Goal: Find specific page/section: Find specific page/section

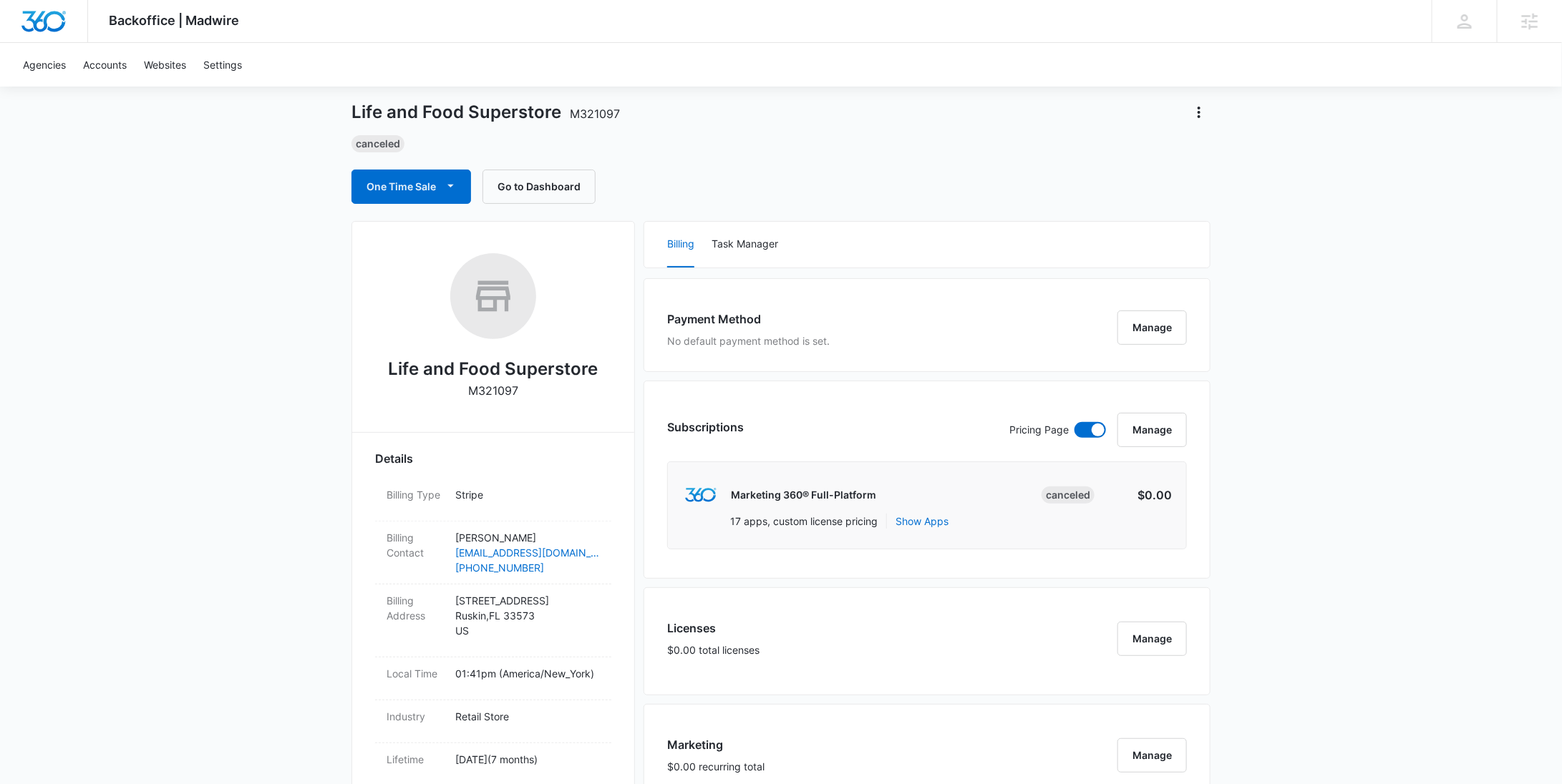
scroll to position [1105, 0]
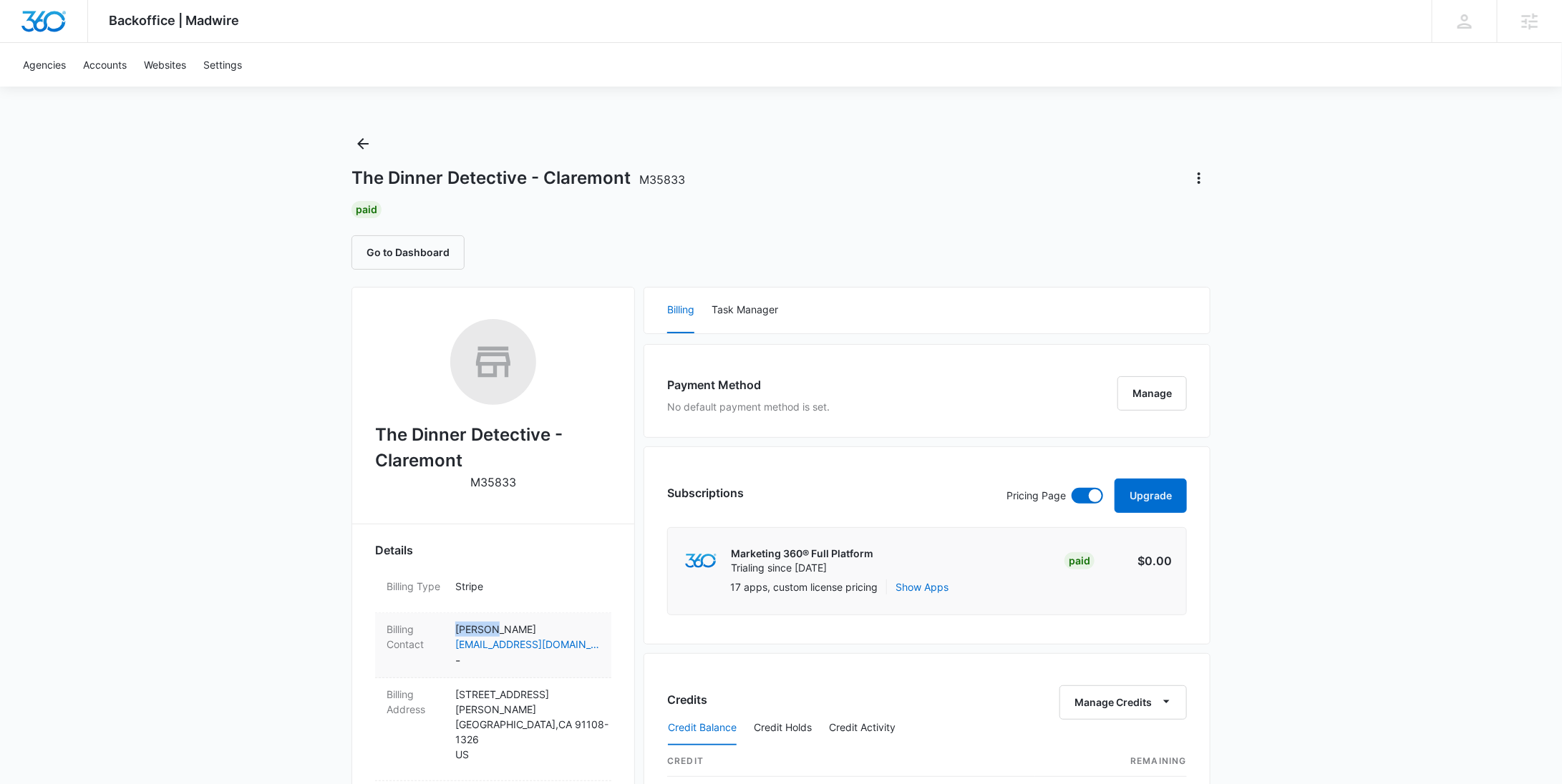
drag, startPoint x: 499, startPoint y: 627, endPoint x: 455, endPoint y: 630, distance: 44.1
click at [455, 630] on p "Demi Yu" at bounding box center [527, 629] width 144 height 15
copy p "Demi Yu"
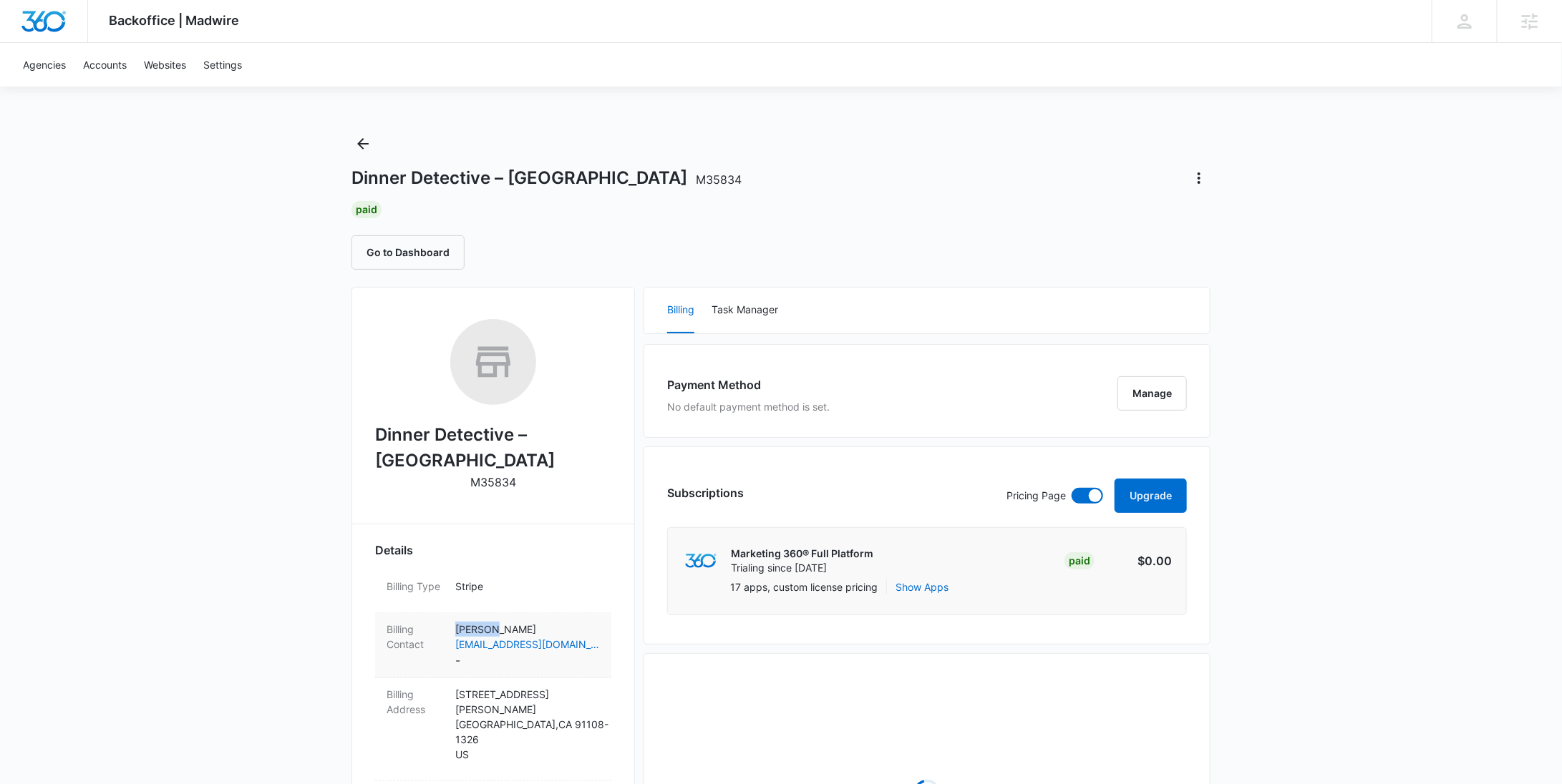
drag, startPoint x: 505, startPoint y: 630, endPoint x: 456, endPoint y: 630, distance: 49.0
click at [456, 630] on p "Demi Yu" at bounding box center [527, 629] width 144 height 15
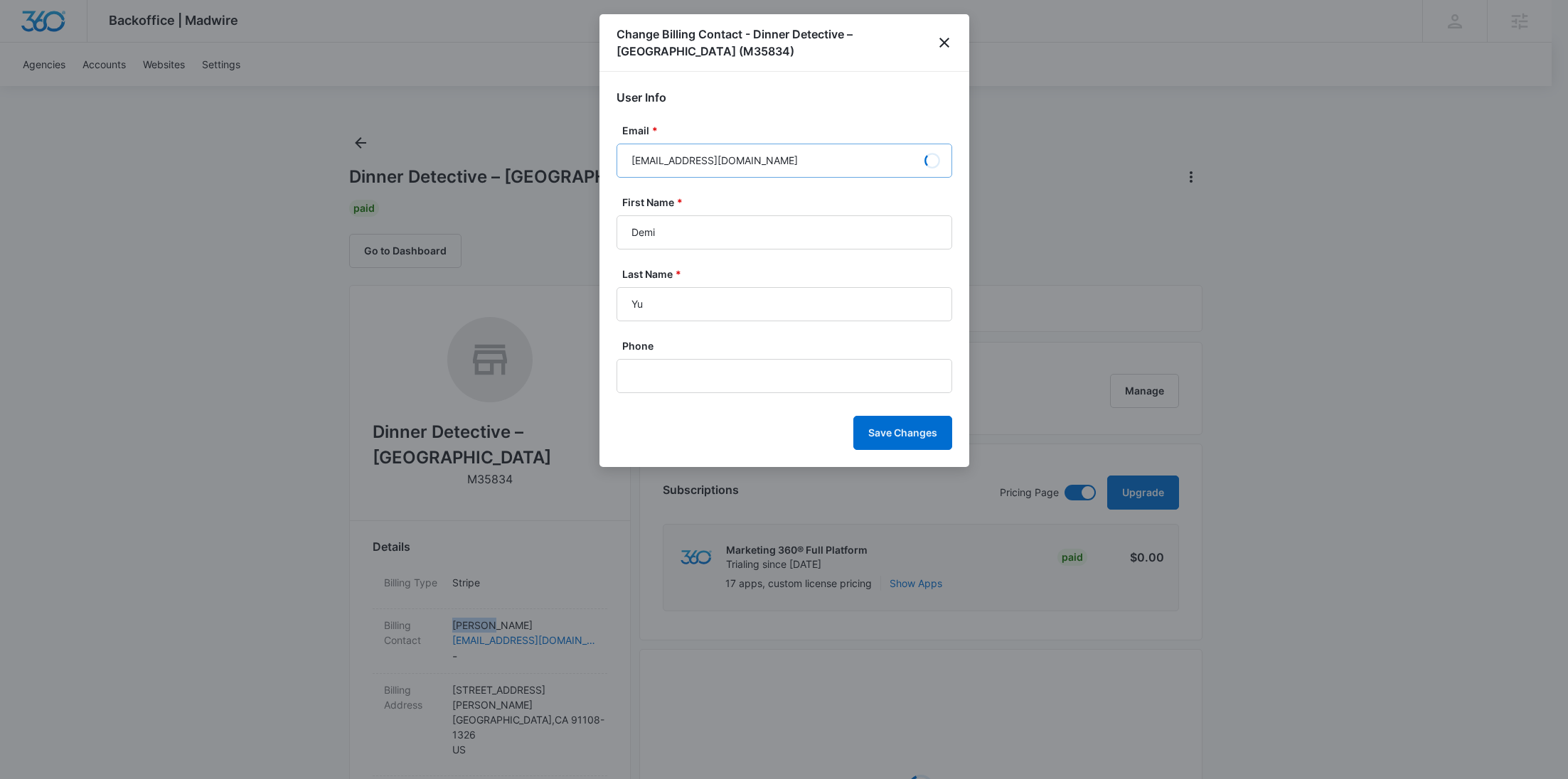
copy p "Demi Yu"
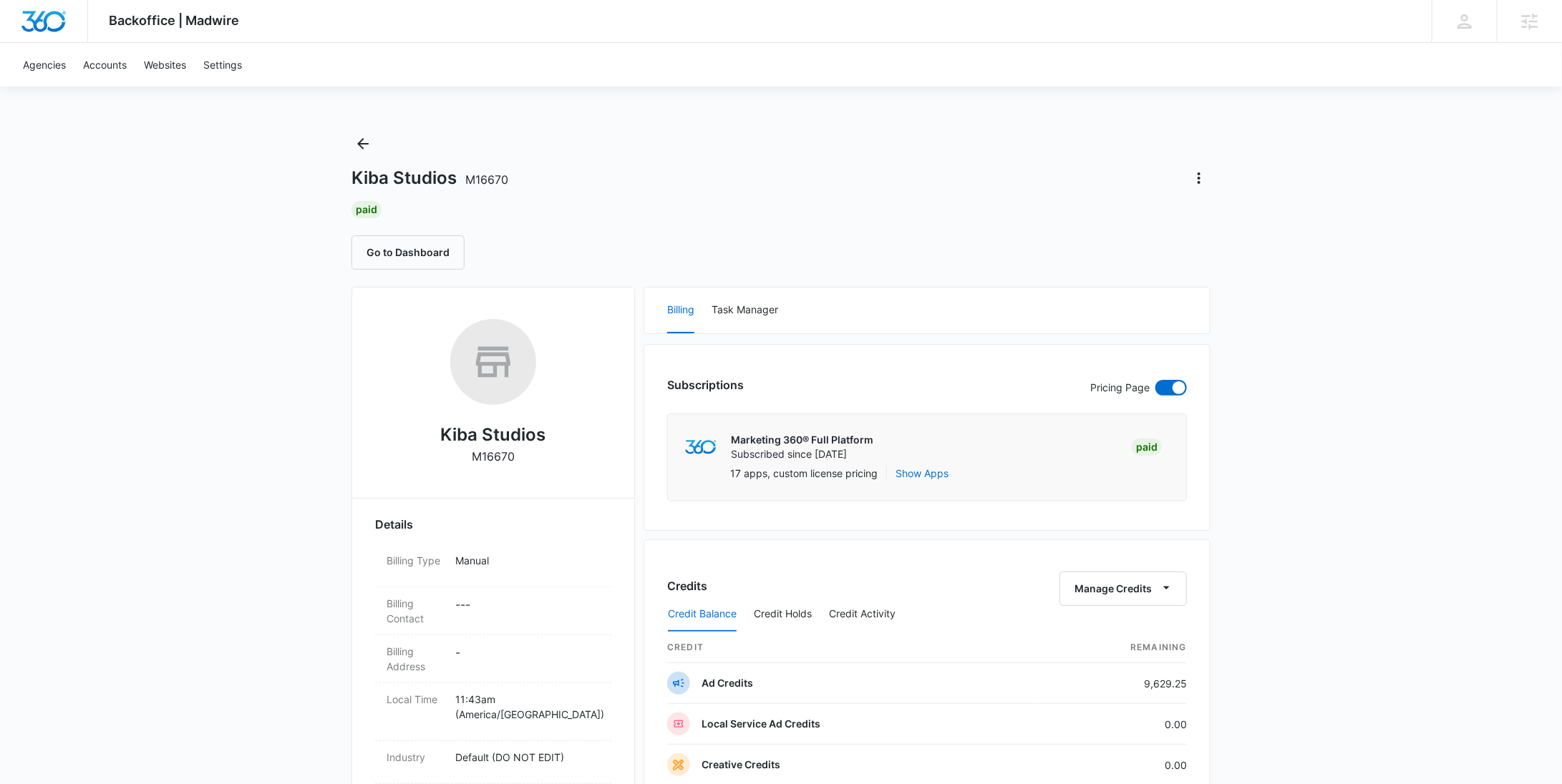
click at [495, 449] on p "M16670" at bounding box center [493, 456] width 43 height 17
copy p "M16670"
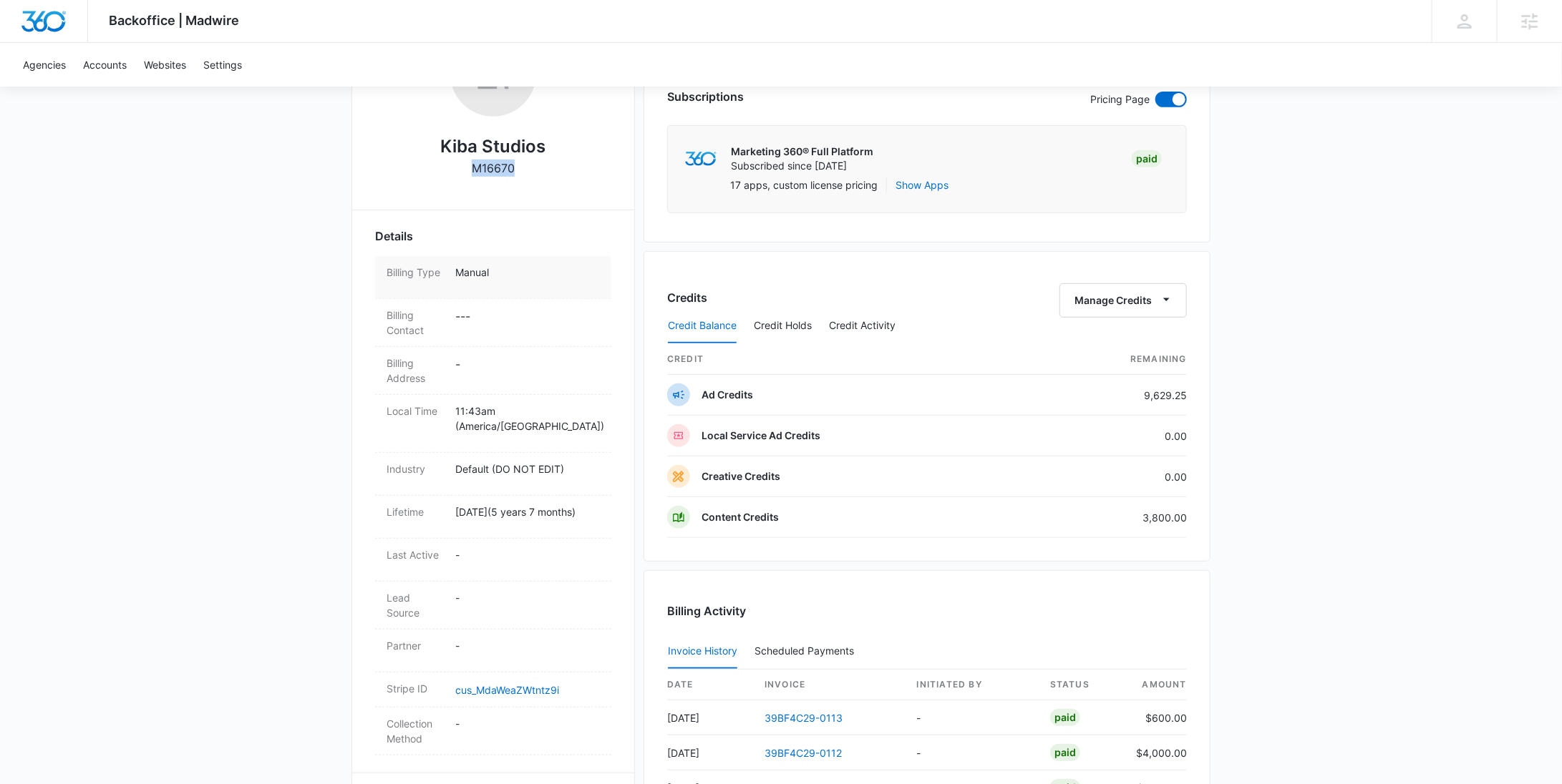
scroll to position [455, 0]
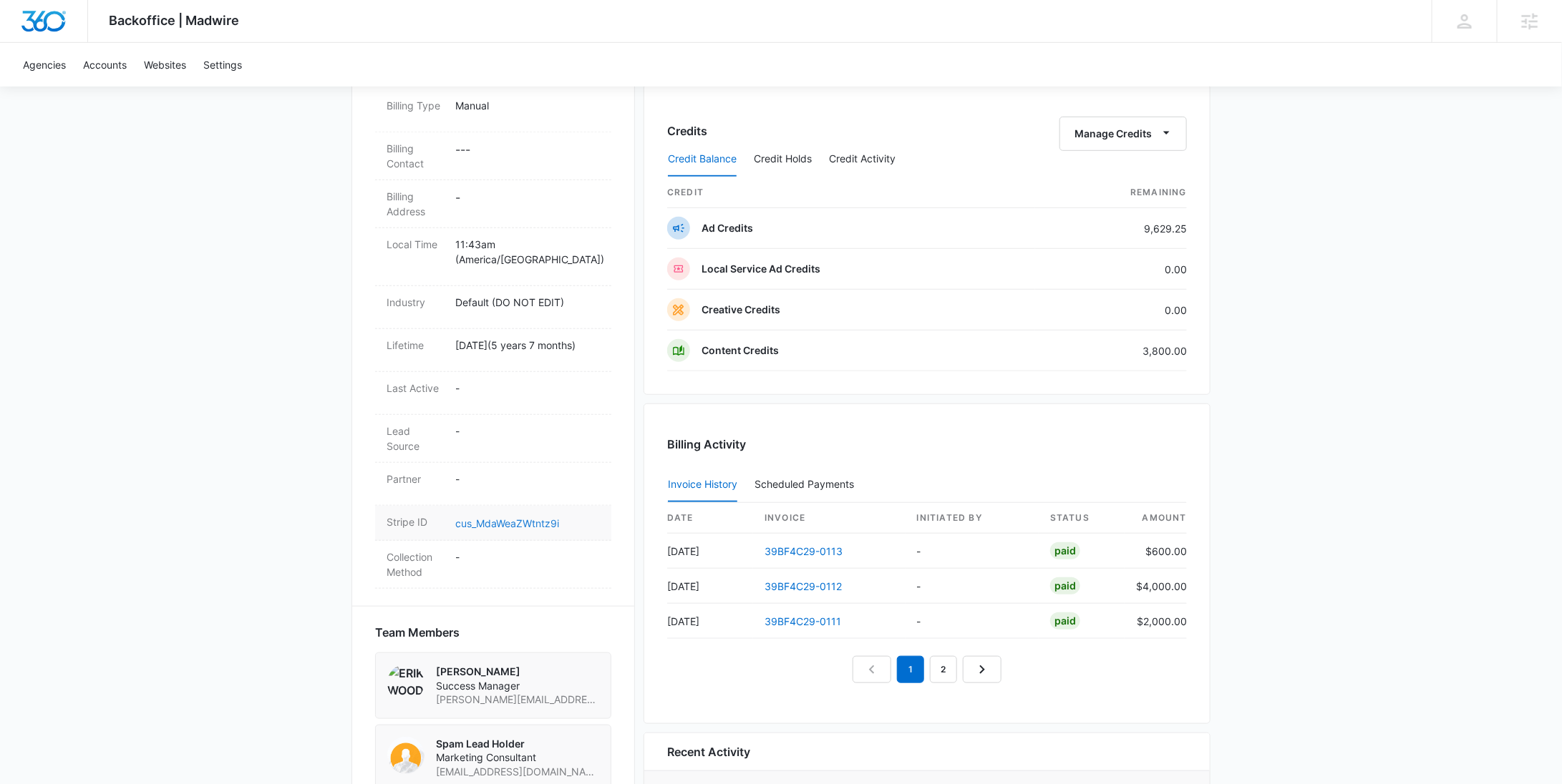
click at [532, 524] on link "cus_MdaWeaZWtntz9i" at bounding box center [506, 523] width 104 height 12
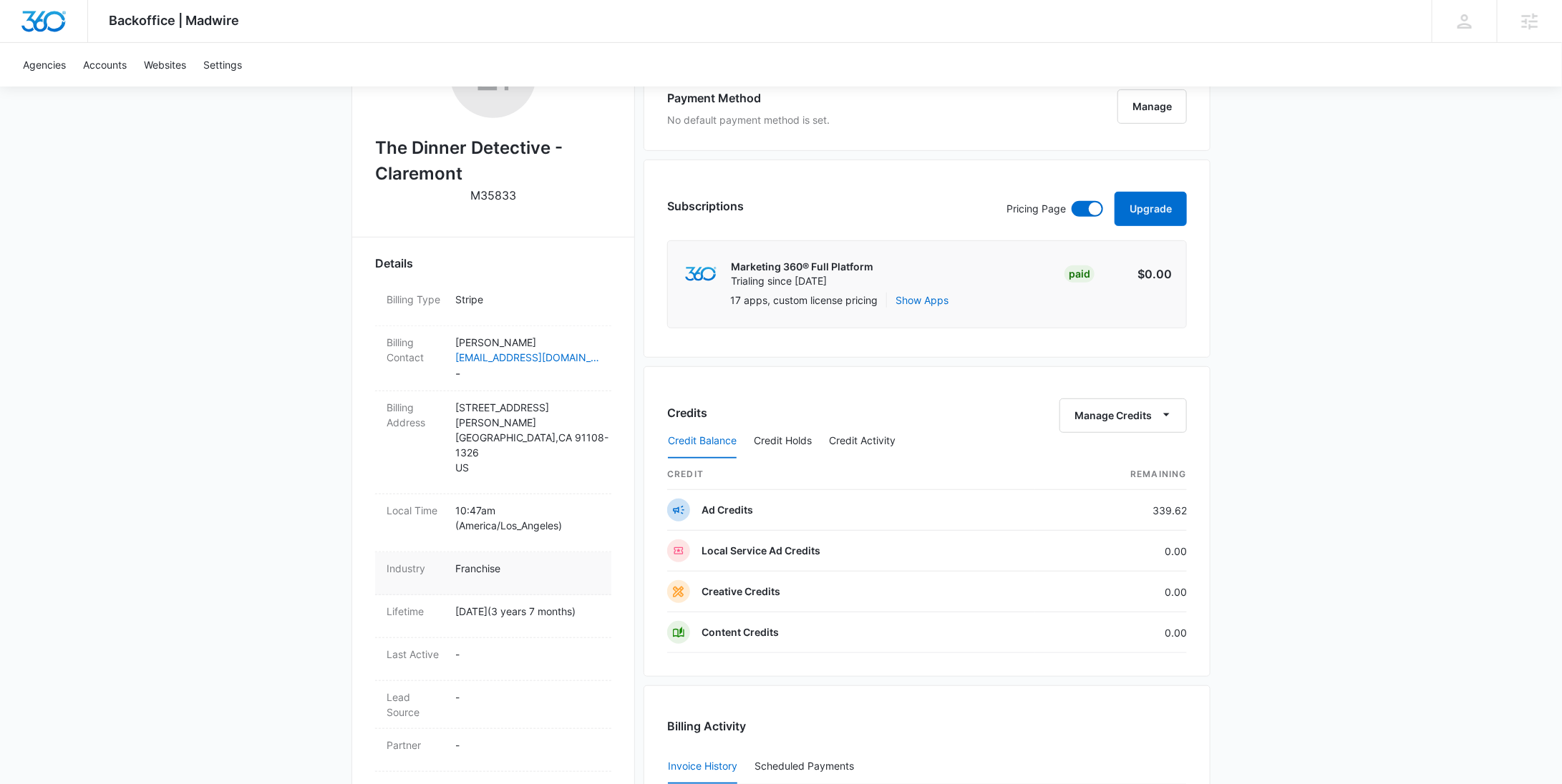
scroll to position [534, 0]
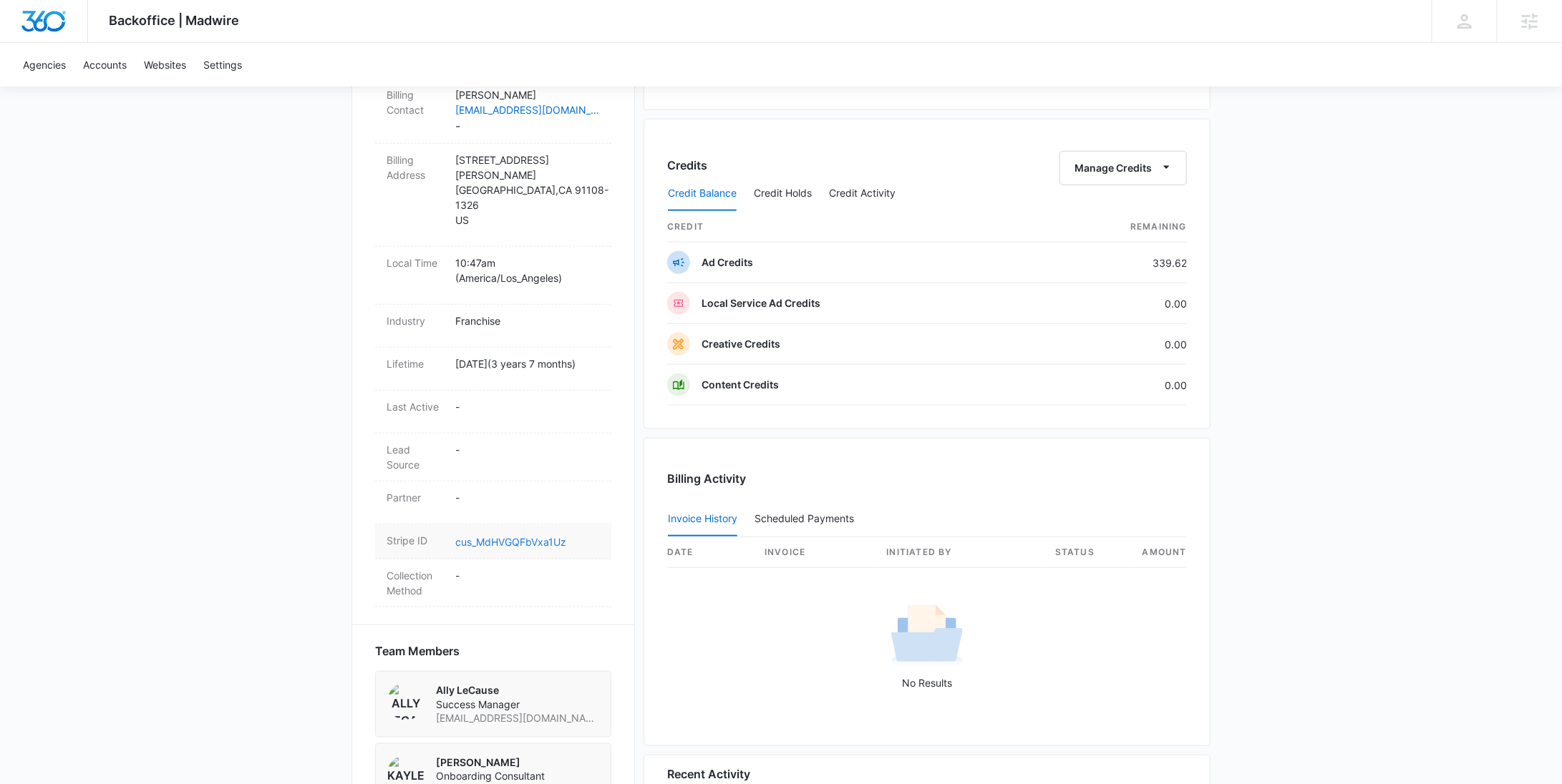
click at [537, 536] on link "cus_MdHVGQFbVxa1Uz" at bounding box center [510, 542] width 111 height 12
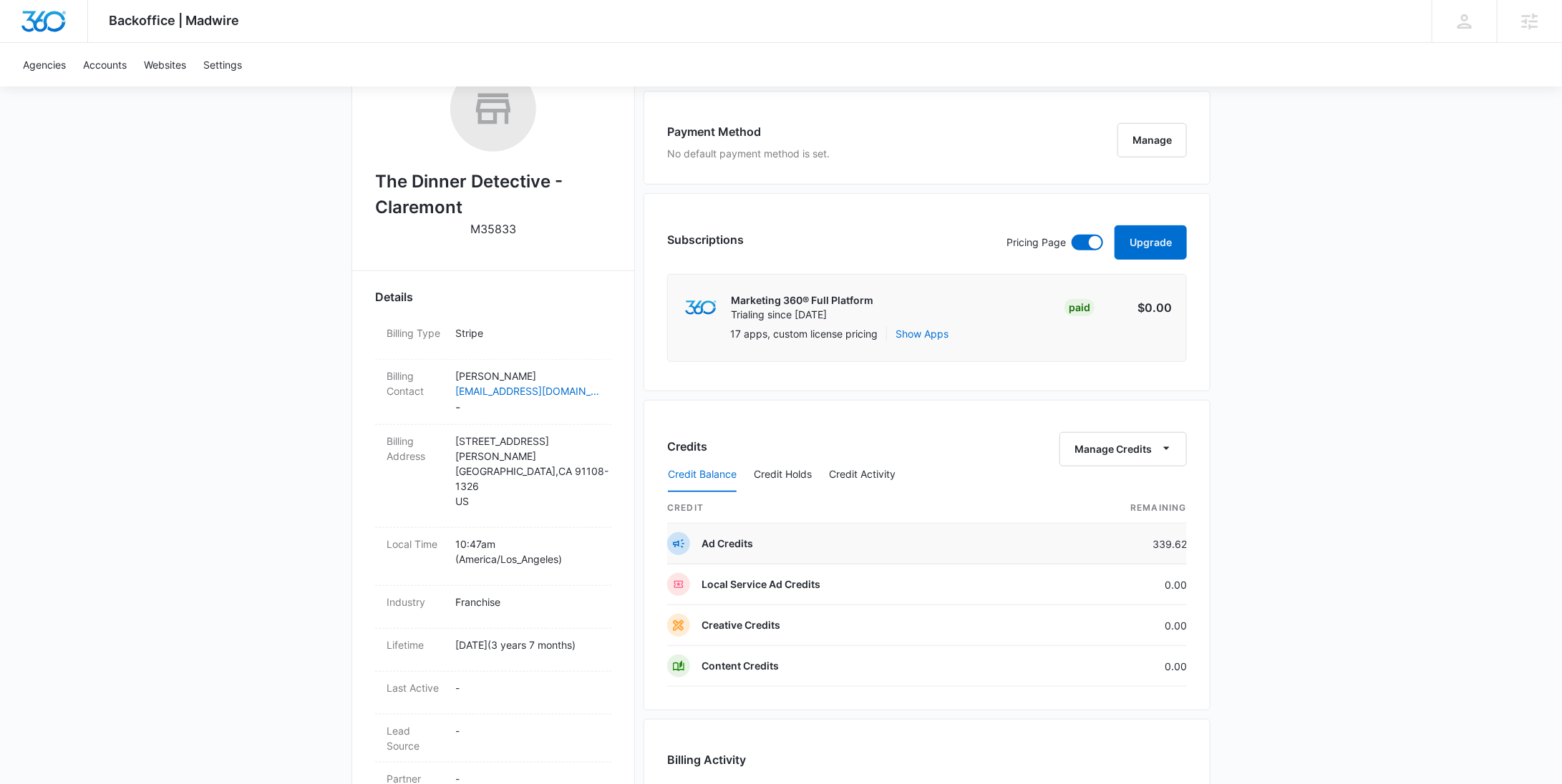
scroll to position [0, 0]
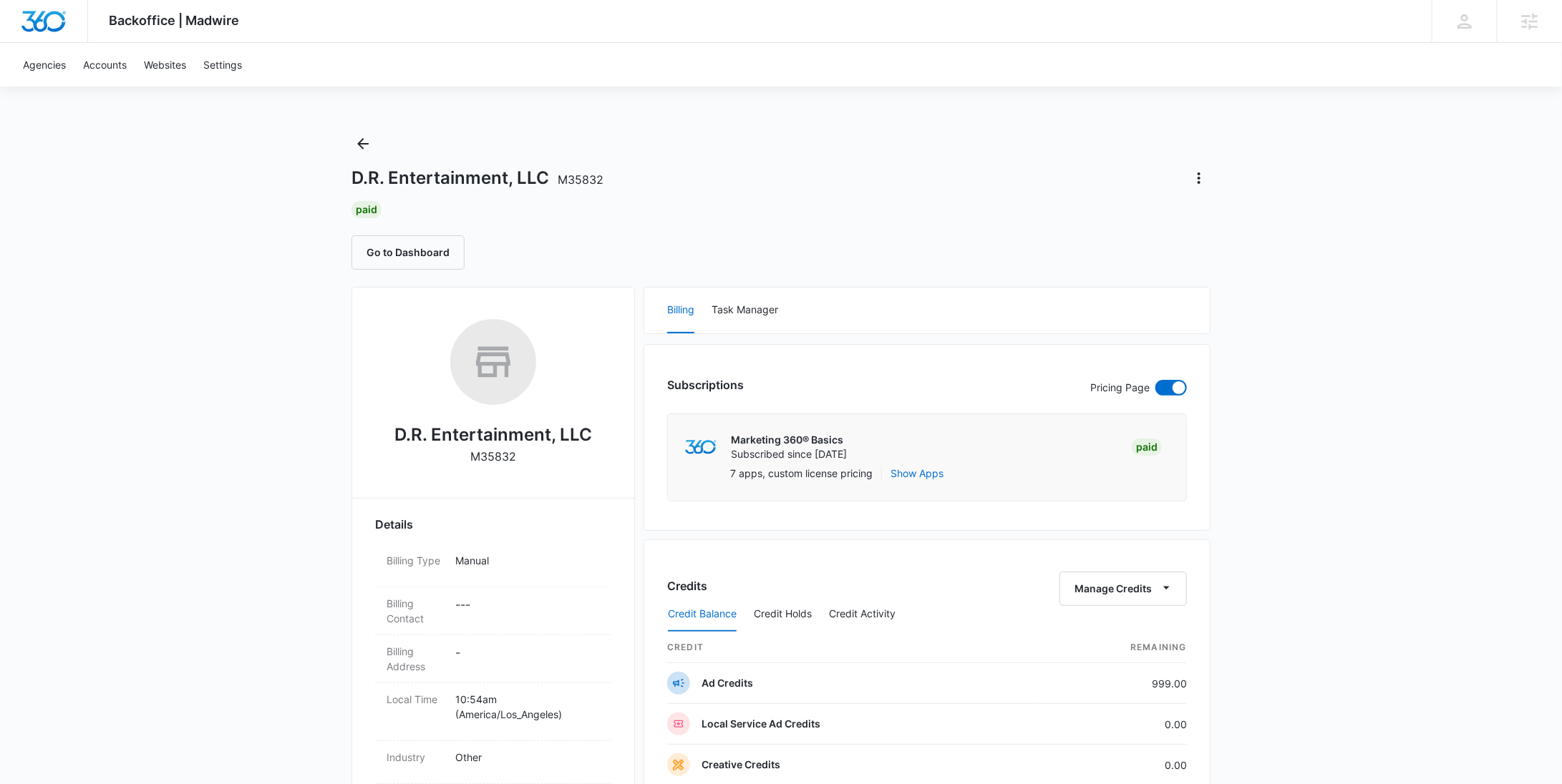
scroll to position [651, 0]
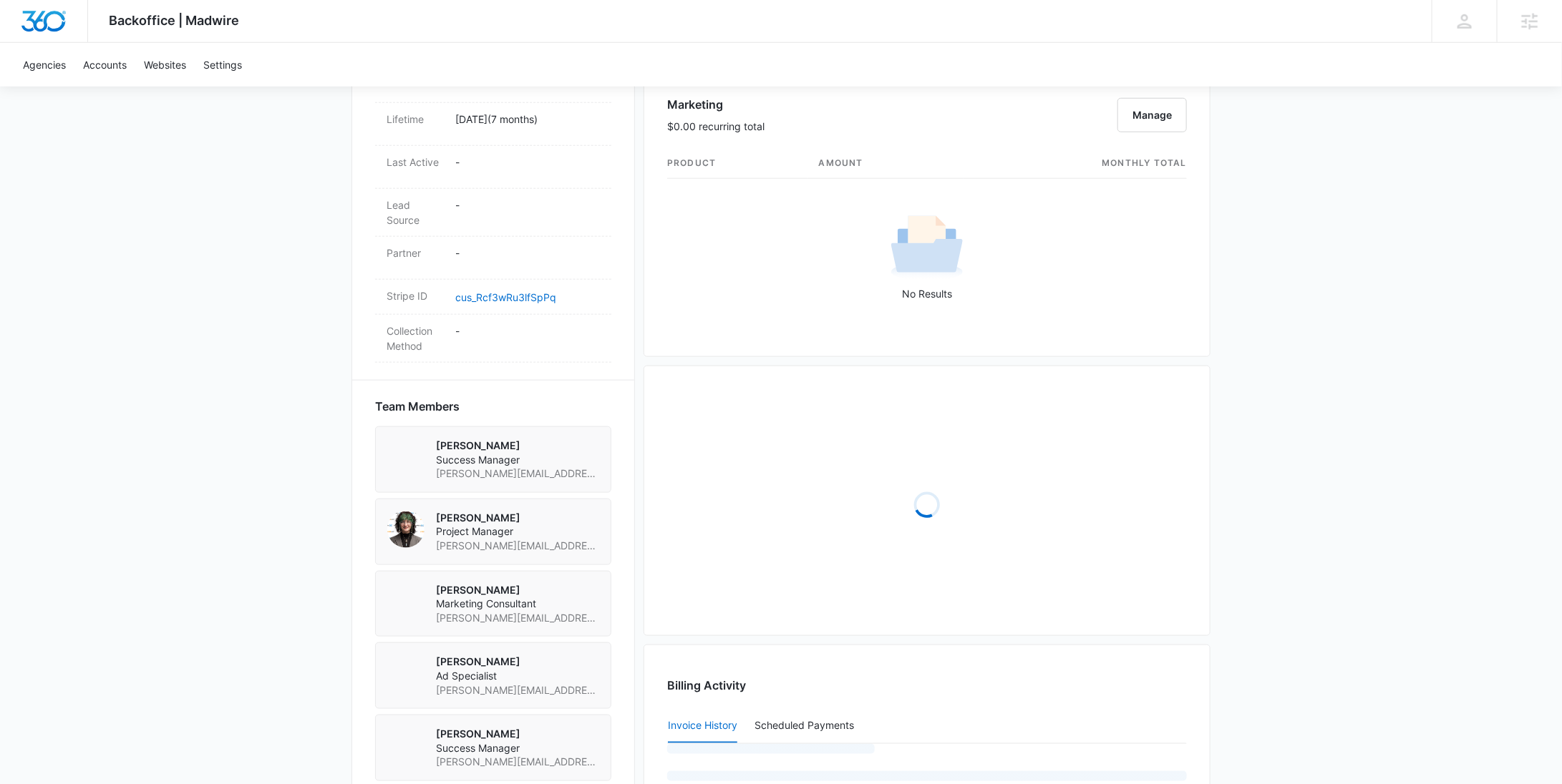
scroll to position [1006, 0]
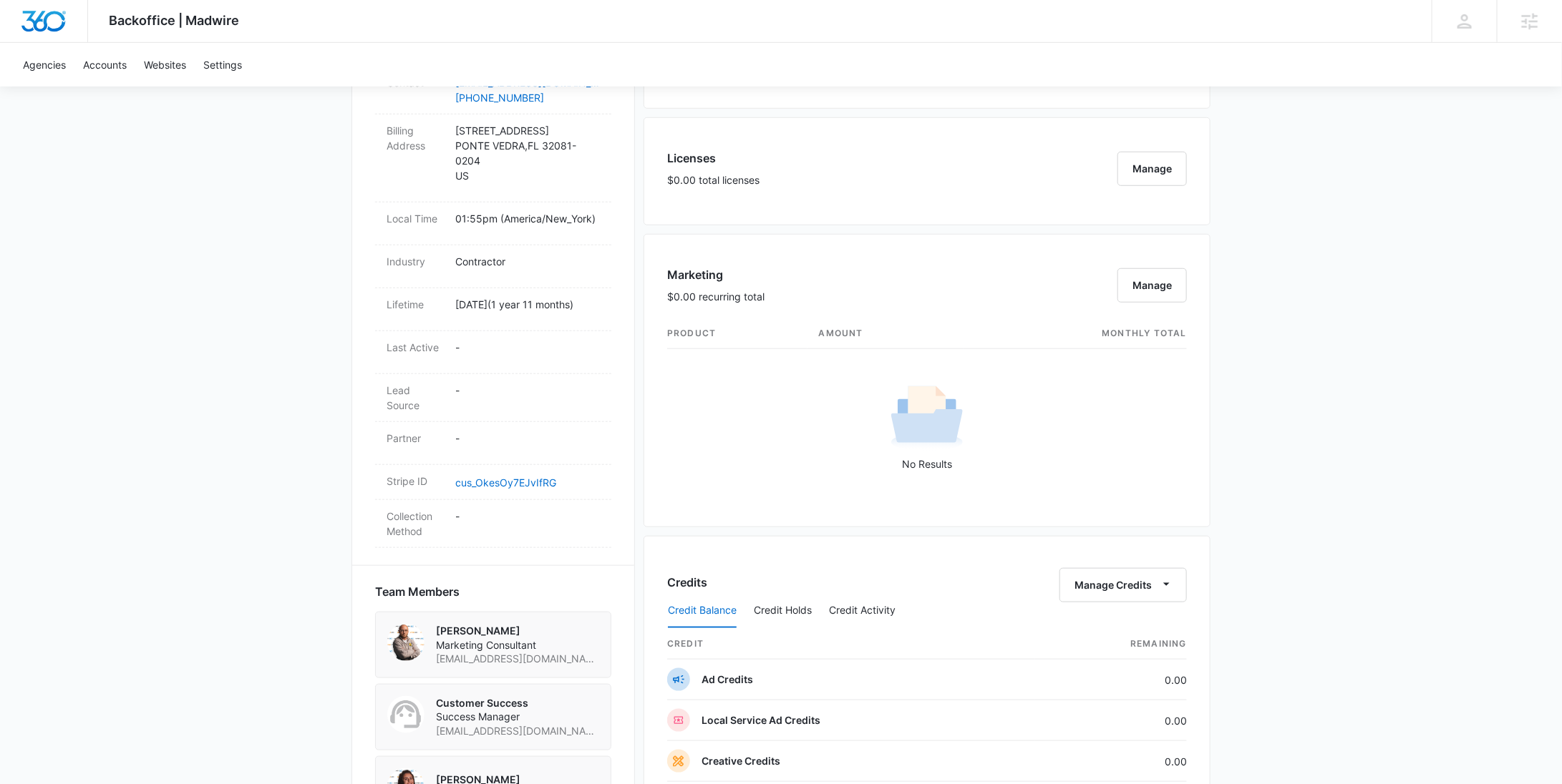
scroll to position [1105, 0]
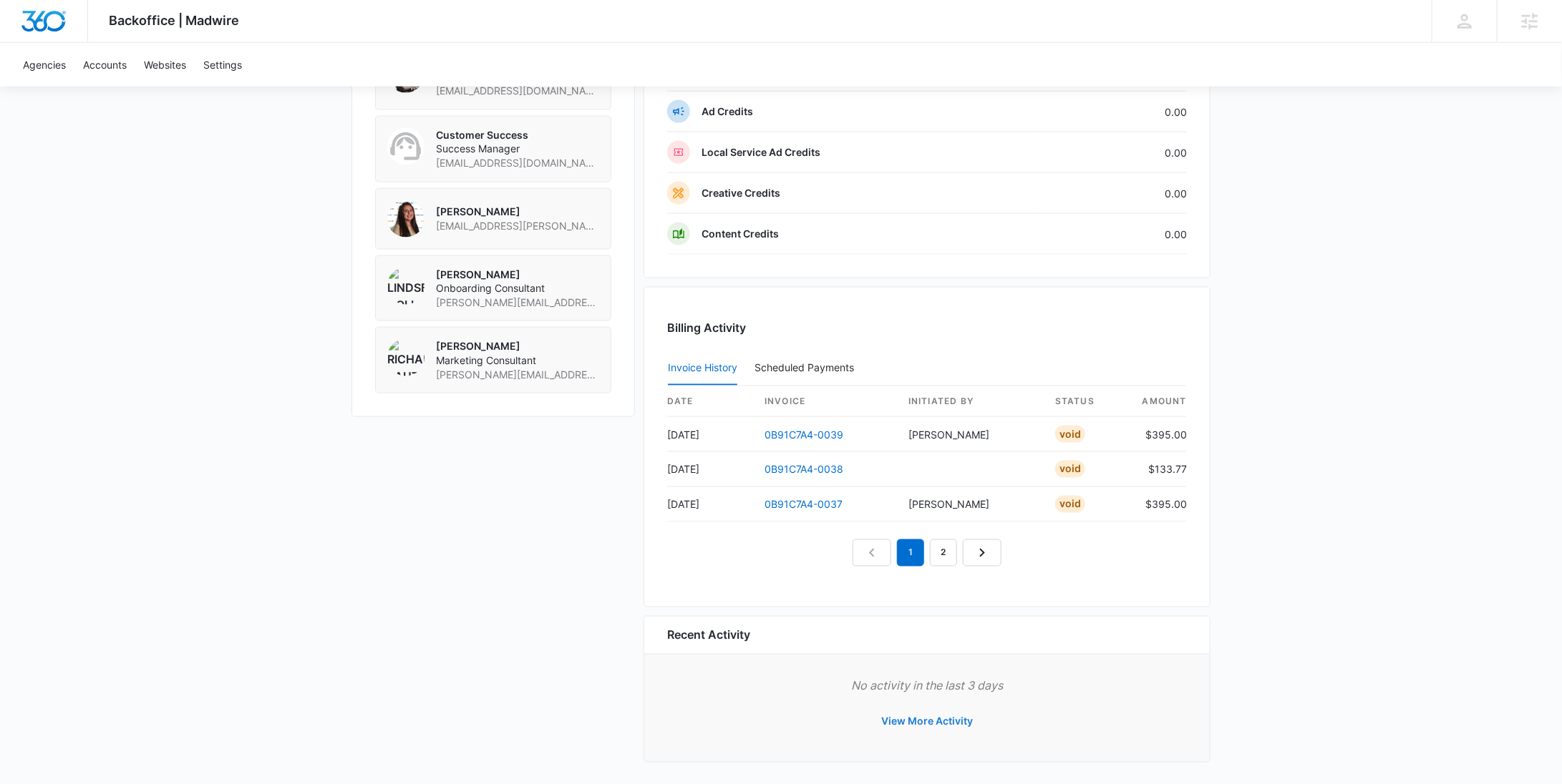
click at [900, 723] on button "View More Activity" at bounding box center [927, 722] width 120 height 34
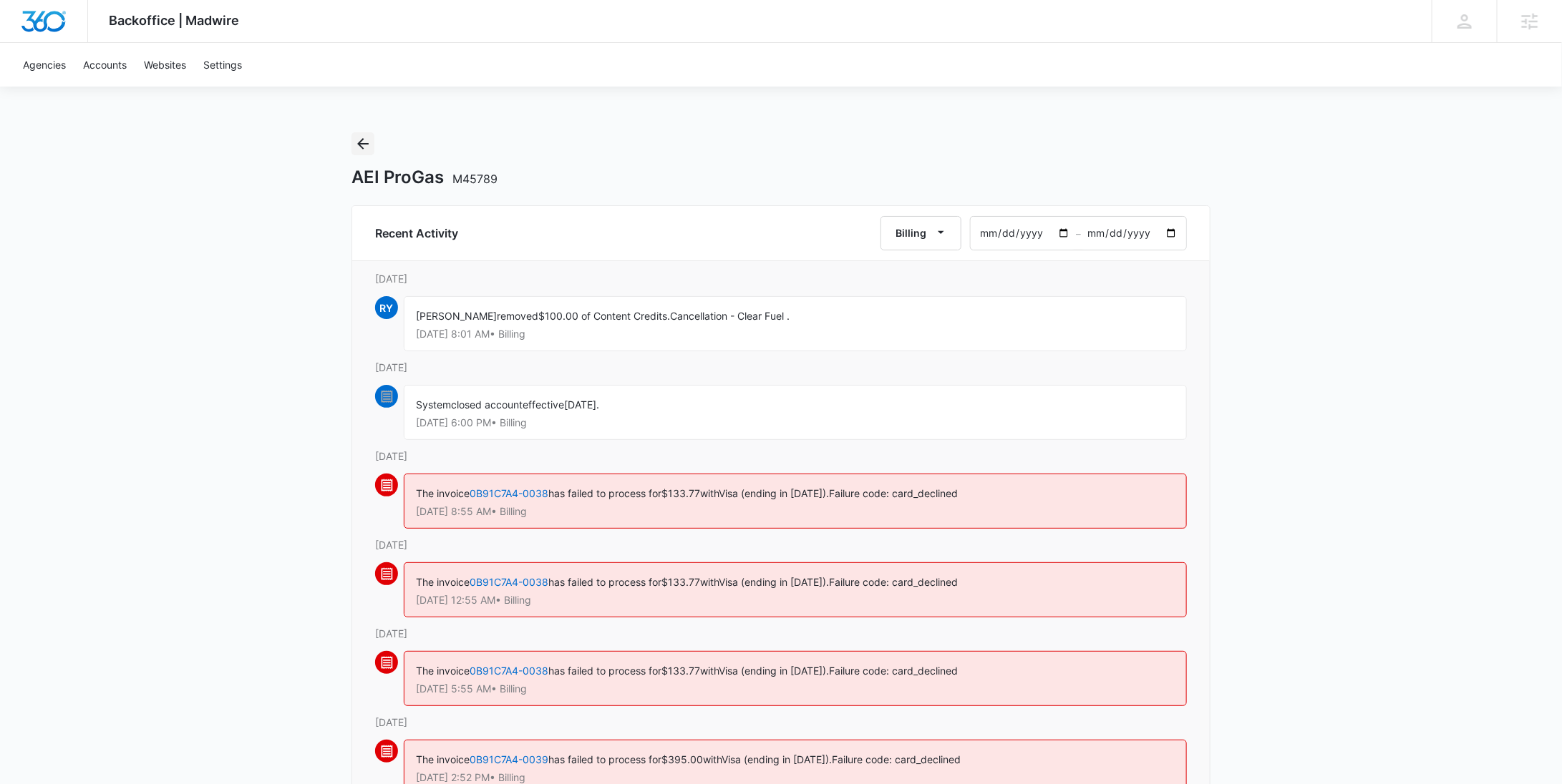
click at [367, 137] on icon "Back" at bounding box center [363, 144] width 17 height 17
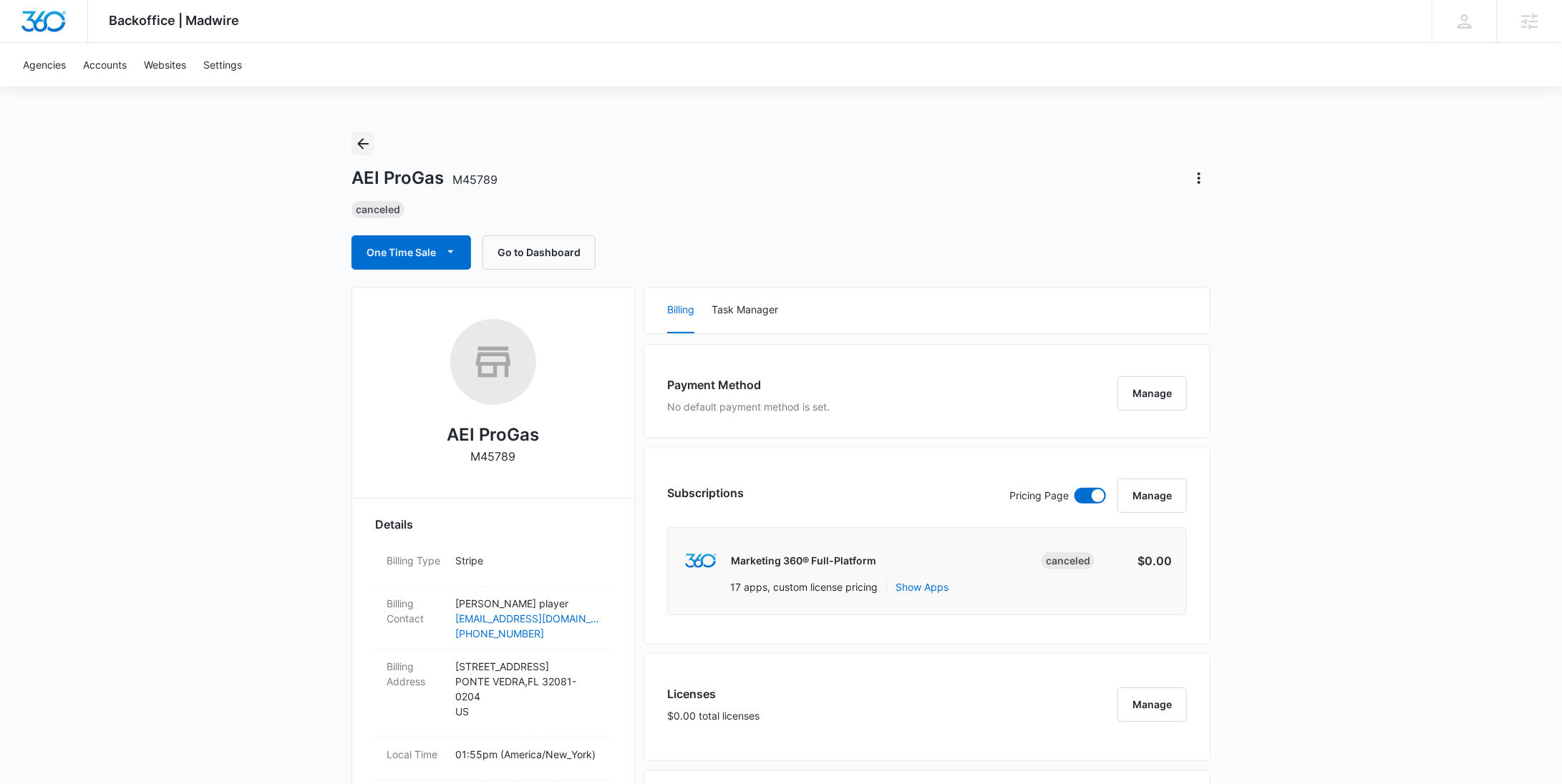
click at [360, 151] on icon "Back" at bounding box center [363, 144] width 17 height 17
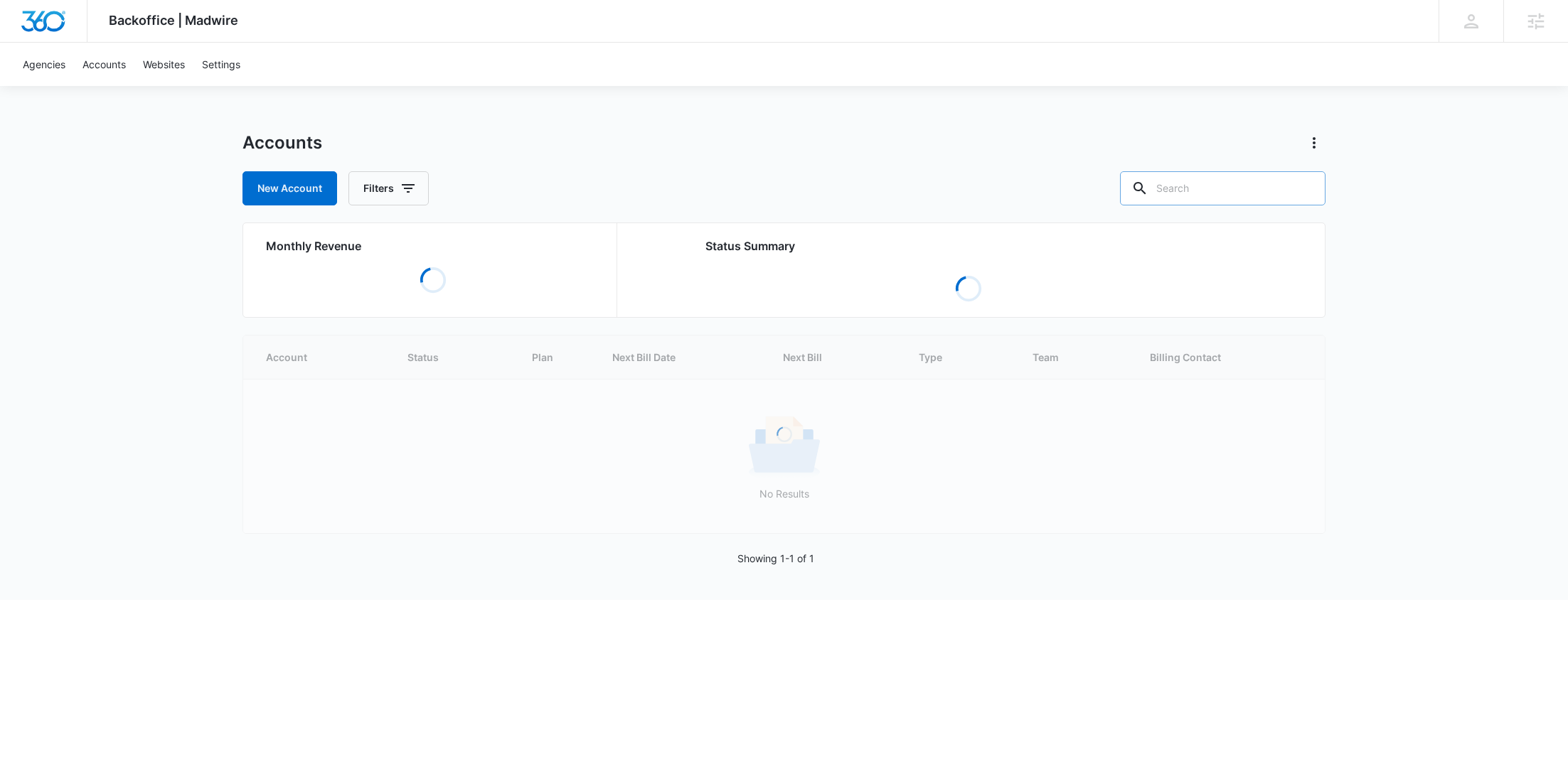
click at [1278, 187] on input "text" at bounding box center [1222, 188] width 205 height 34
paste input "M182820"
type input "M182820"
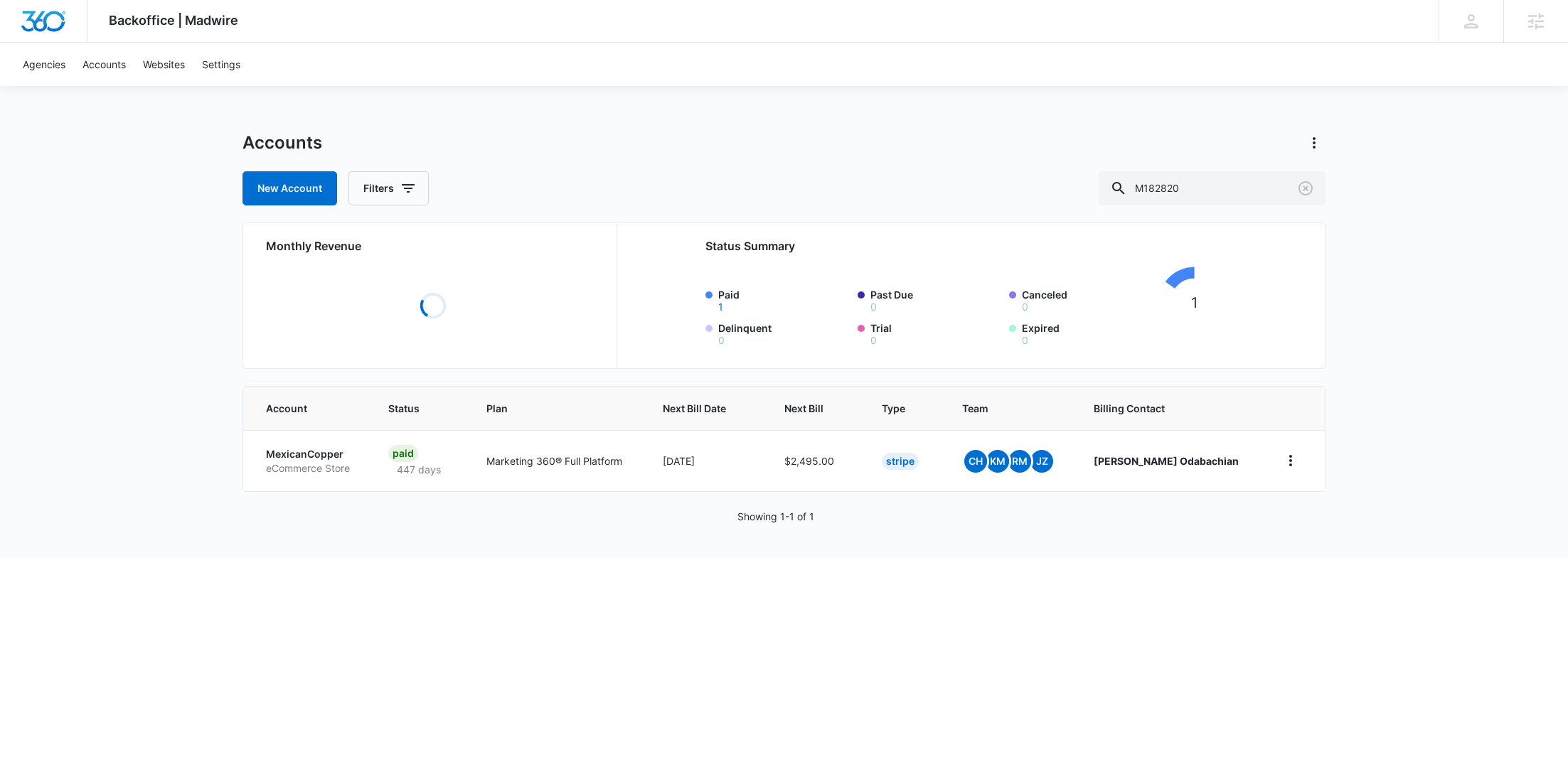
click at [304, 456] on p "MexicanCopper" at bounding box center [310, 454] width 88 height 14
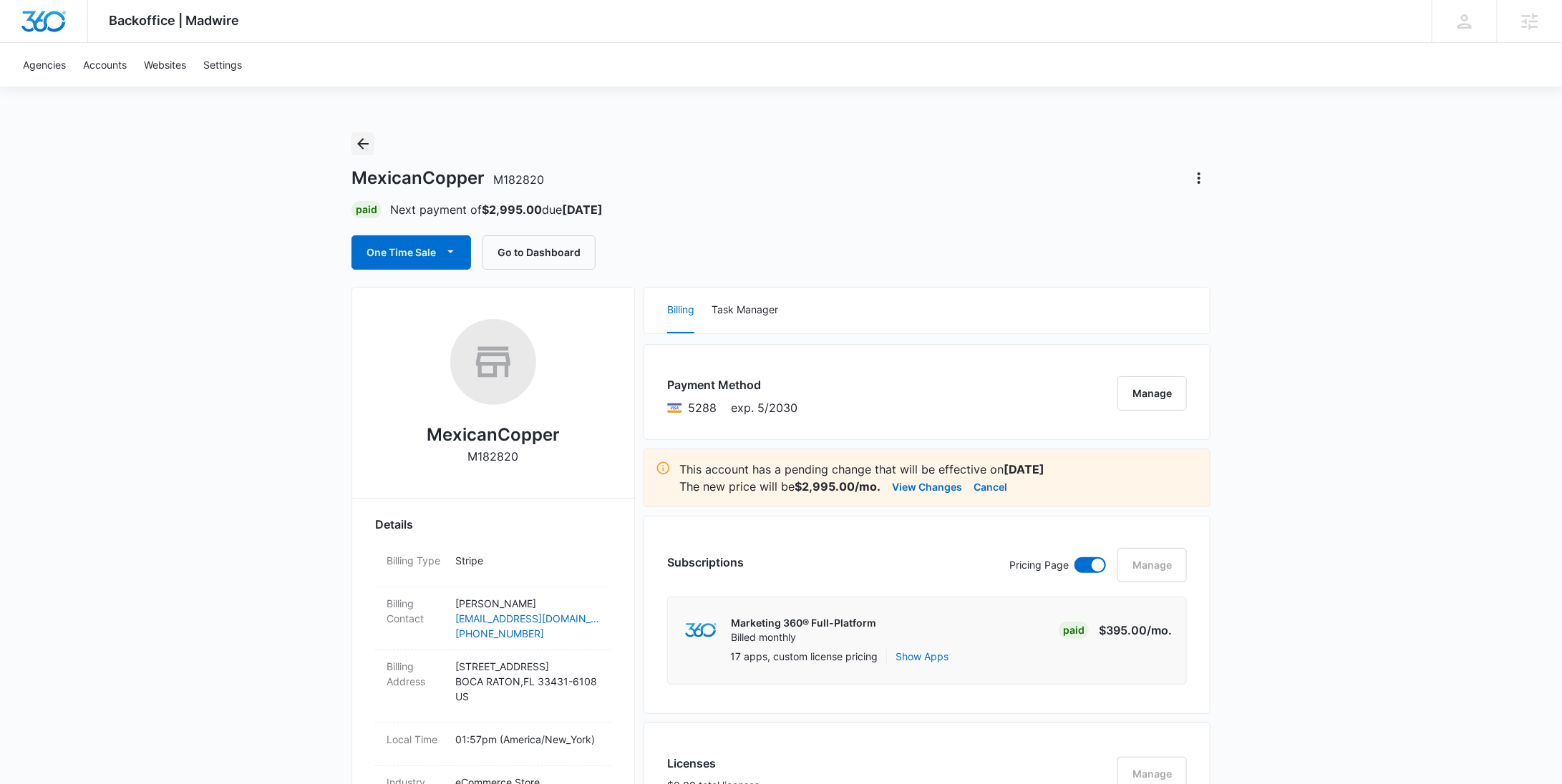
click at [366, 143] on icon "Back" at bounding box center [363, 144] width 17 height 17
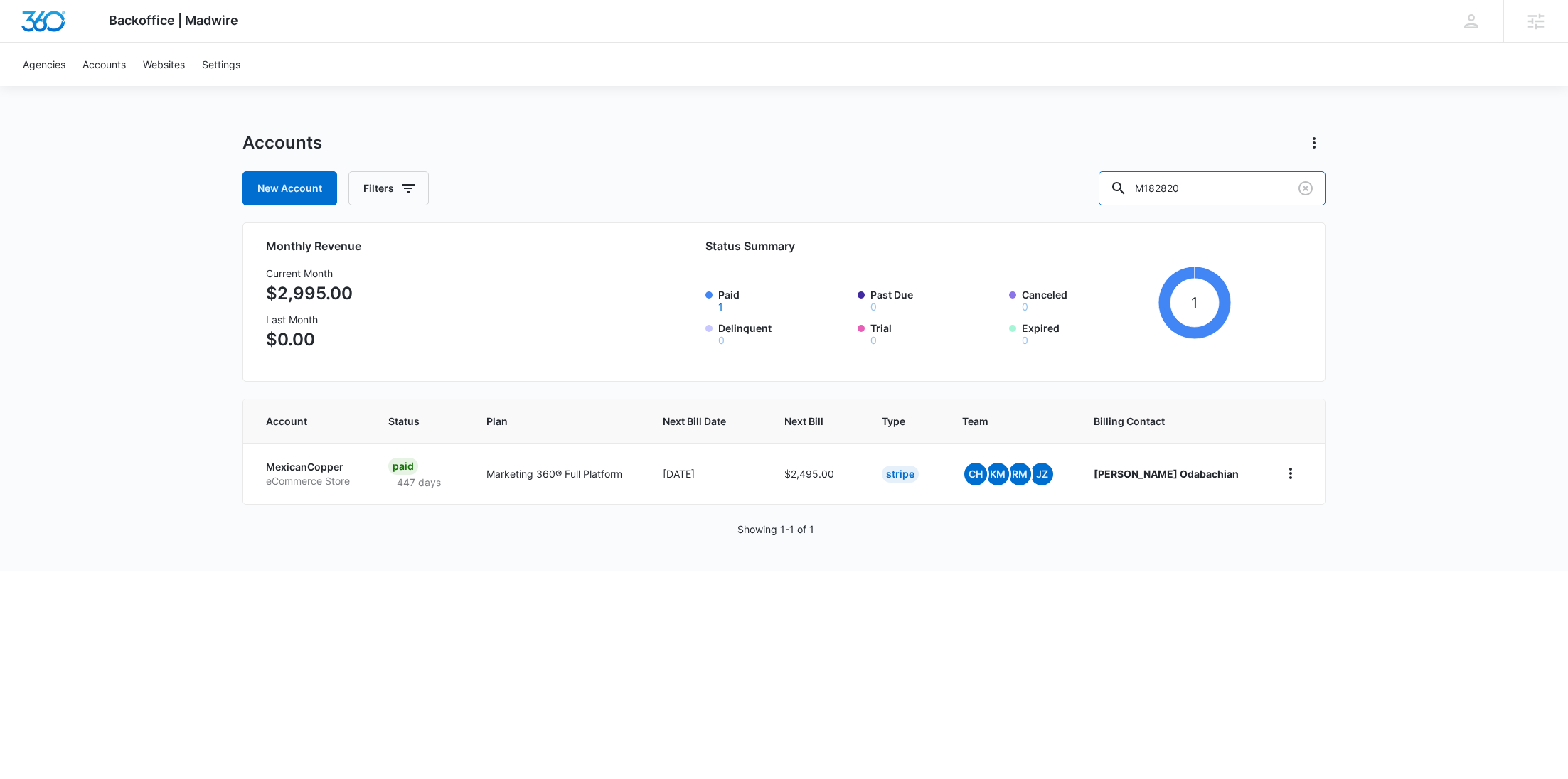
drag, startPoint x: 1239, startPoint y: 188, endPoint x: 1120, endPoint y: 188, distance: 119.0
click at [1122, 188] on div "New Account Filters M182820" at bounding box center [784, 188] width 1083 height 34
click at [308, 474] on p "eCommerce Store" at bounding box center [310, 481] width 88 height 14
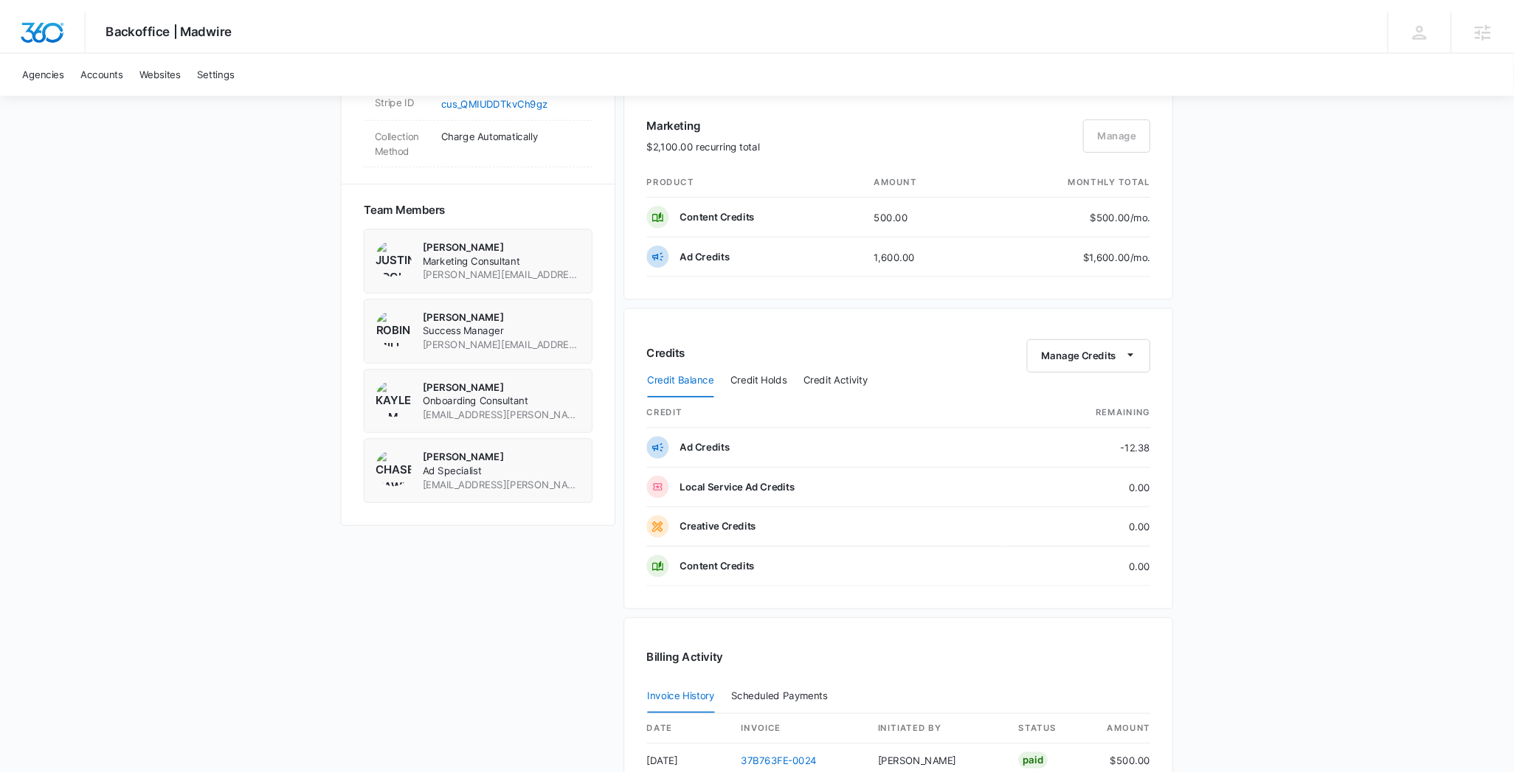
scroll to position [848, 0]
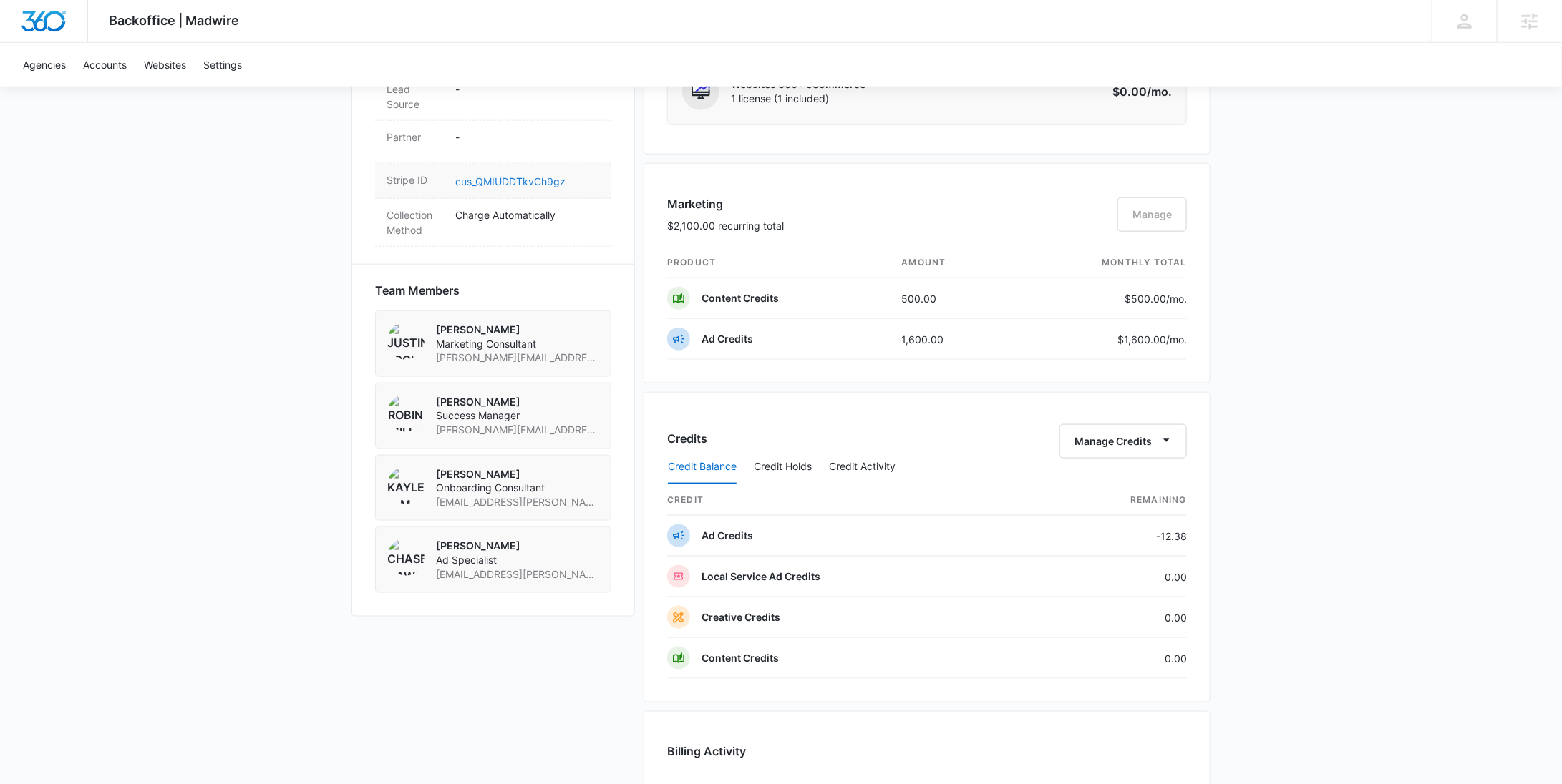
click at [492, 178] on link "cus_QMIUDDTkvCh9gz" at bounding box center [509, 182] width 110 height 12
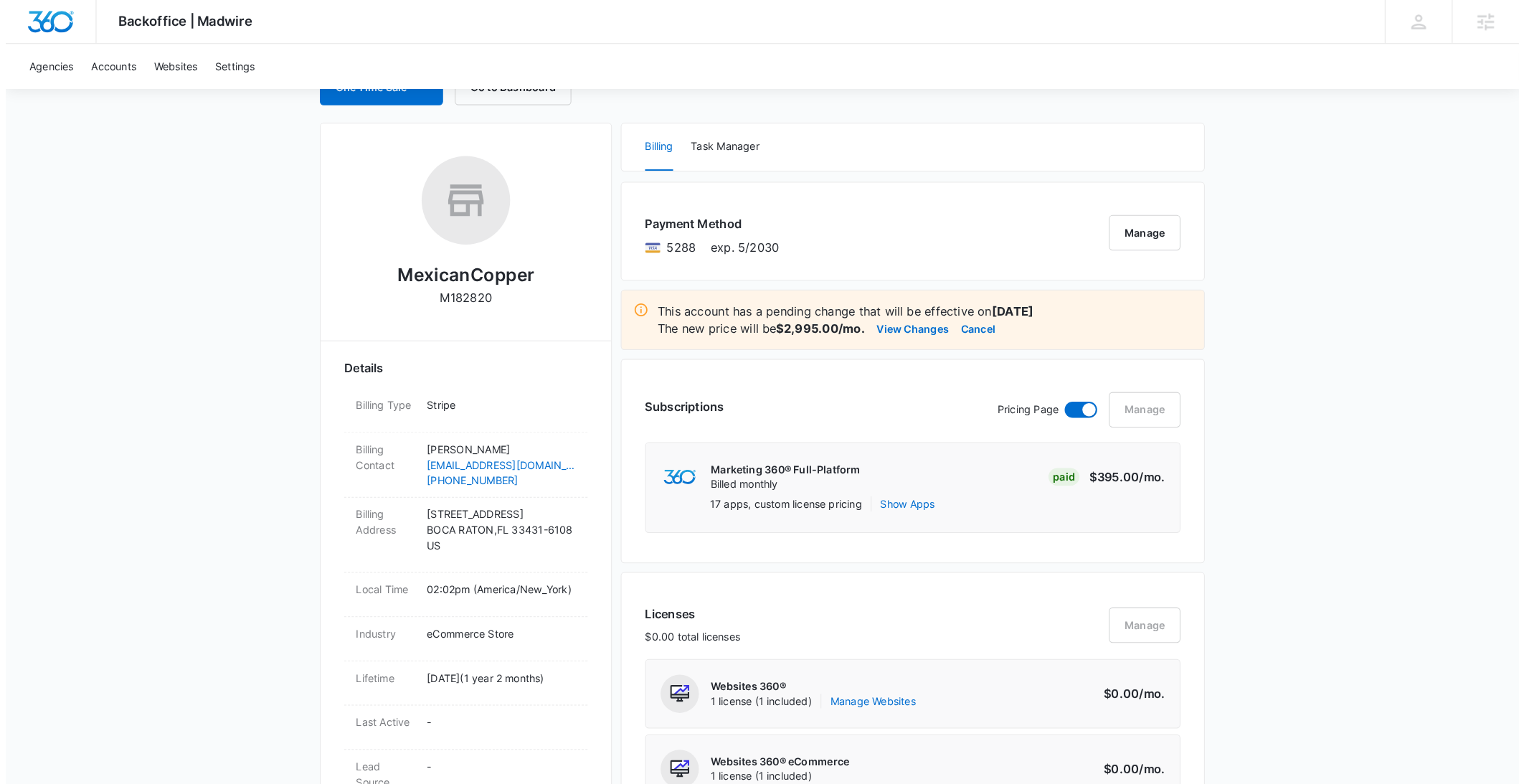
scroll to position [0, 0]
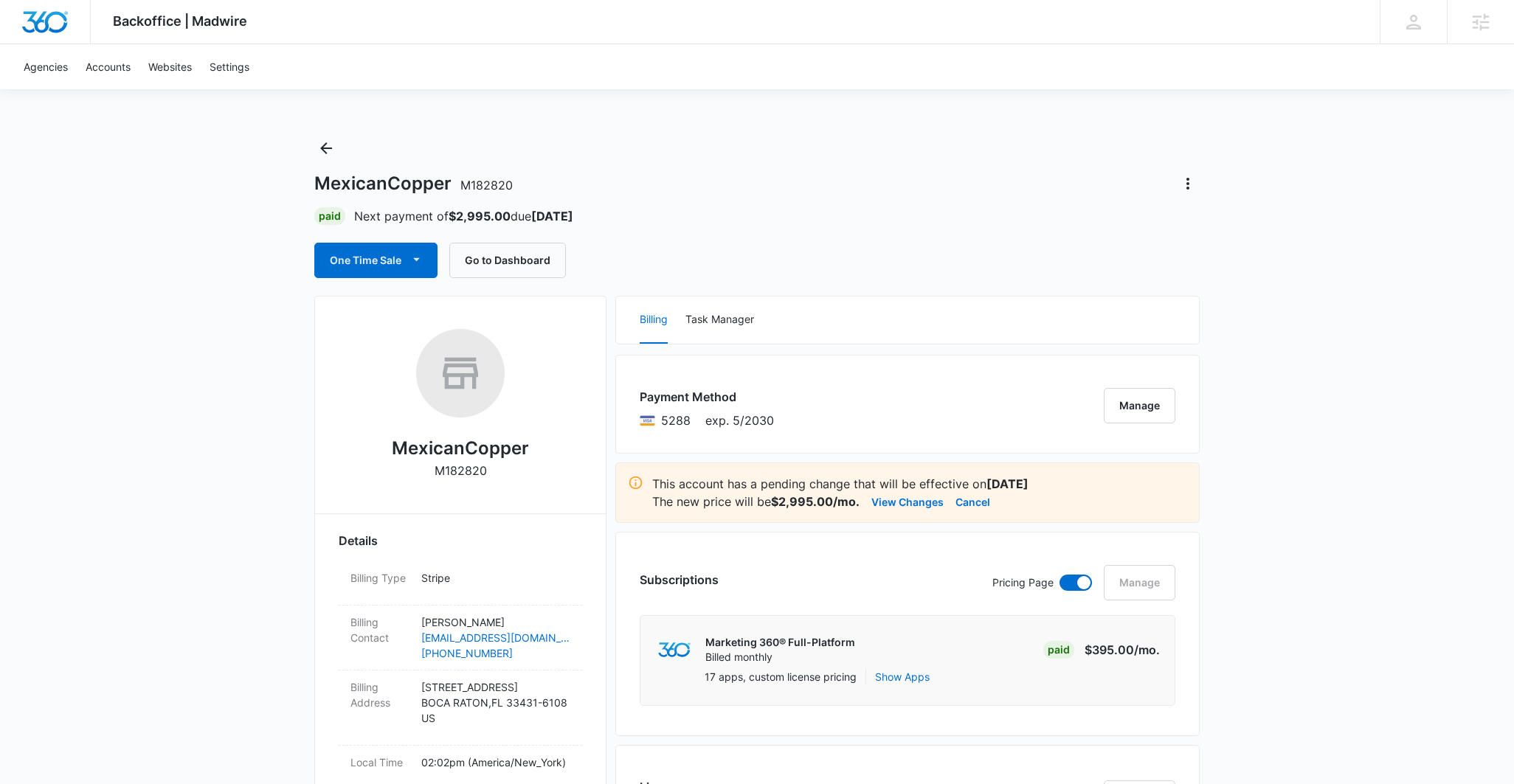
click at [445, 475] on p "M182820" at bounding box center [460, 470] width 52 height 18
copy p "M182820"
click at [457, 448] on h2 "MexicanCopper" at bounding box center [460, 448] width 138 height 27
click at [457, 447] on h2 "MexicanCopper" at bounding box center [460, 448] width 138 height 27
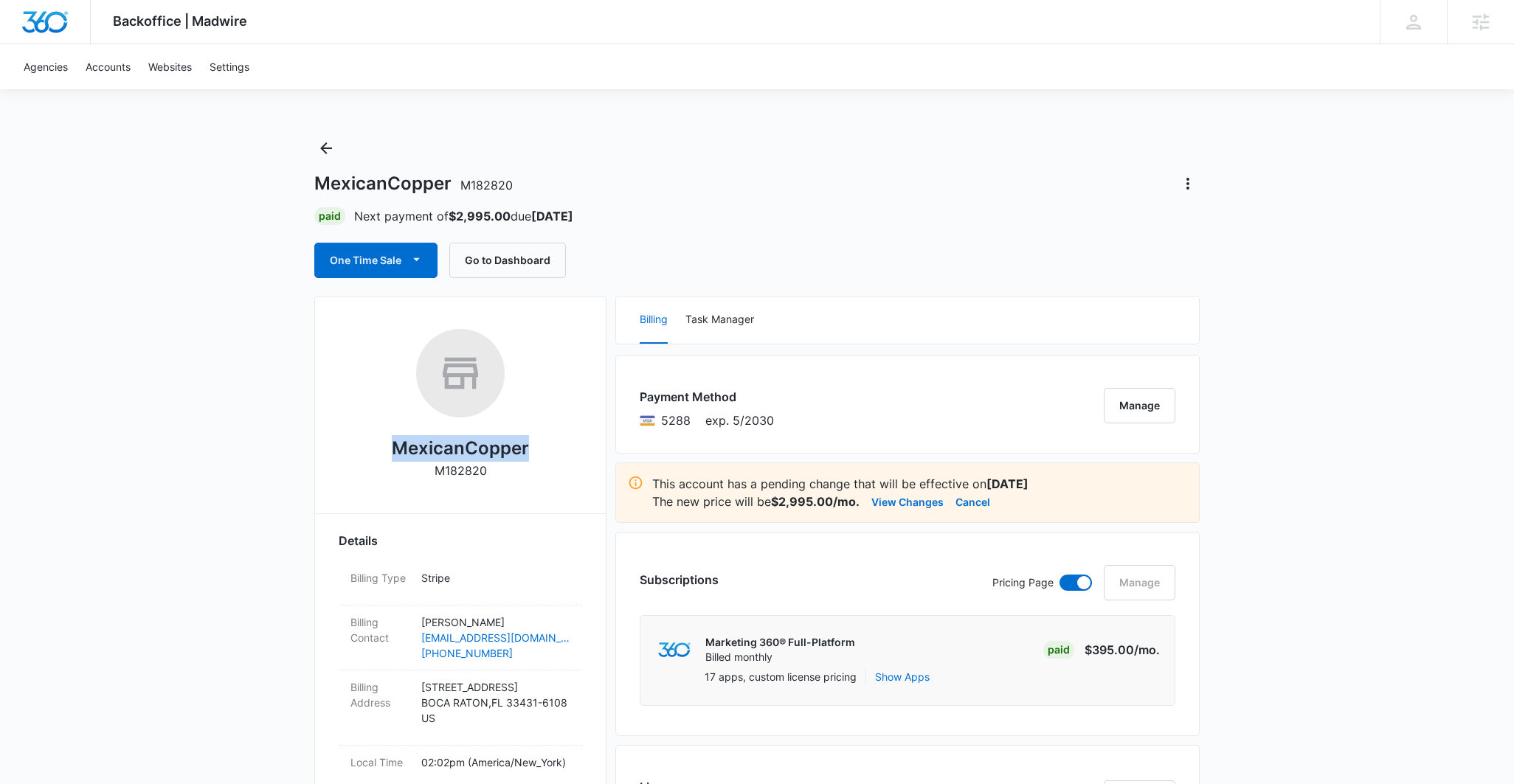
copy h2 "MexicanCopper"
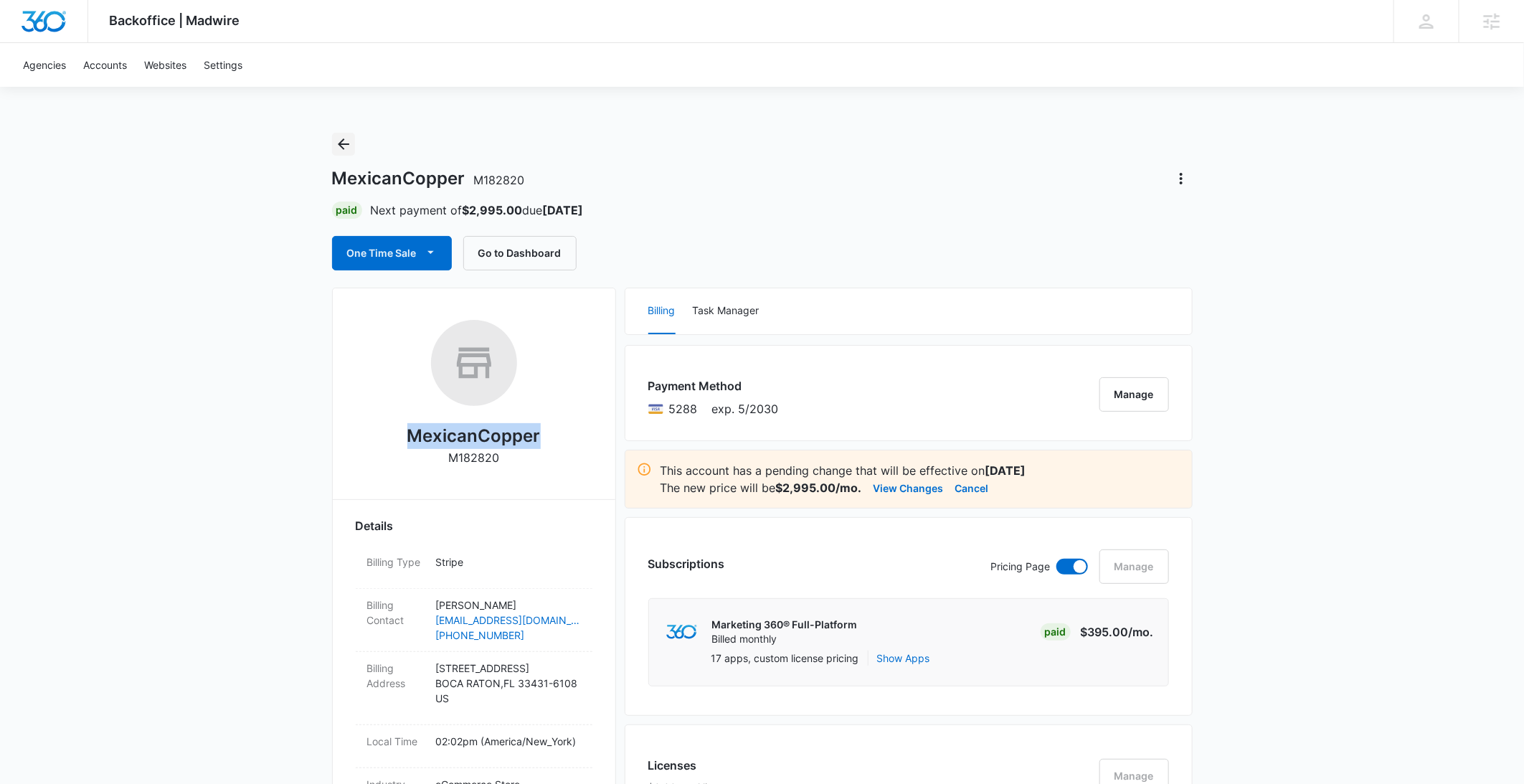
click at [342, 141] on icon "Back" at bounding box center [343, 144] width 17 height 17
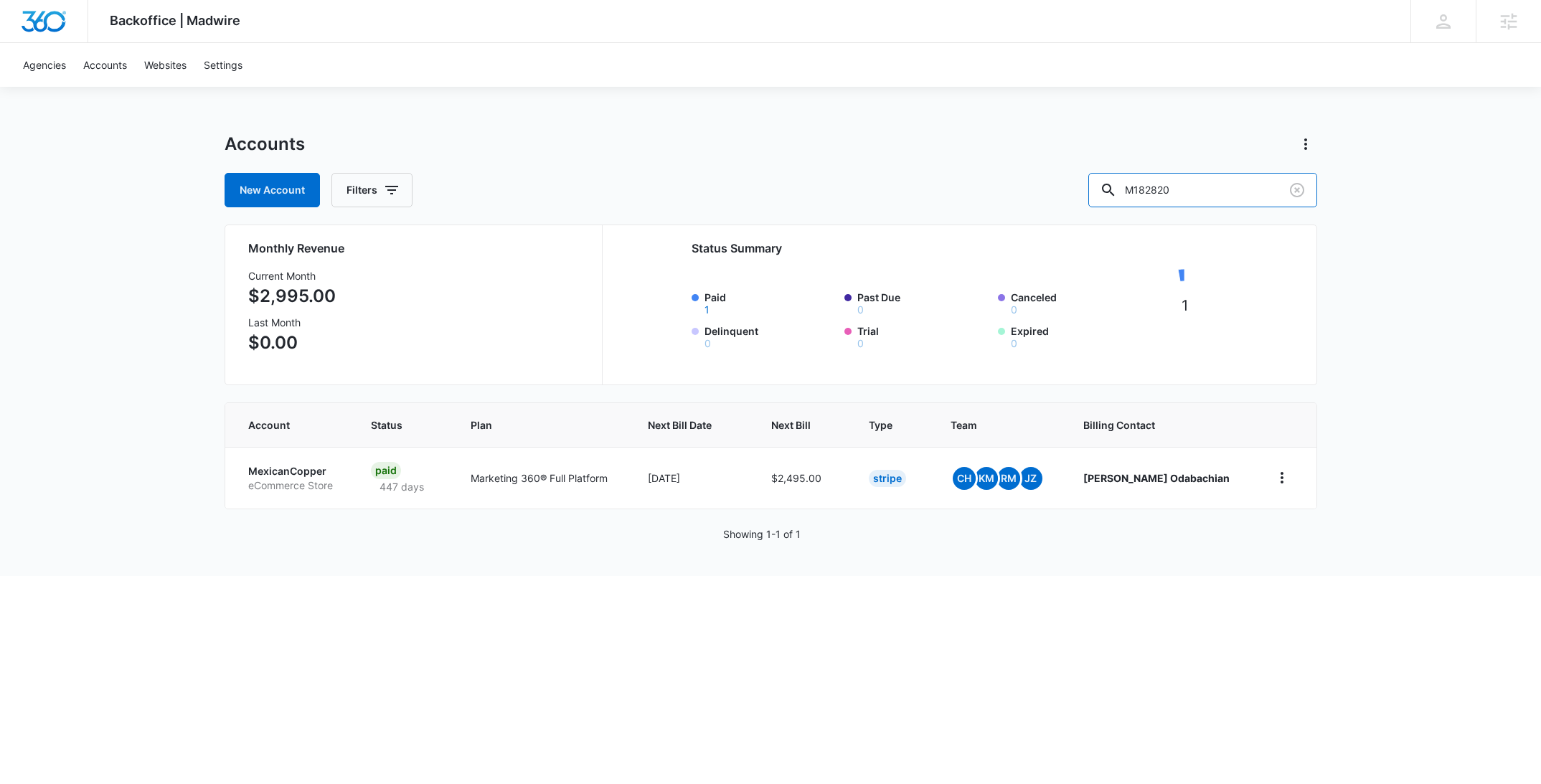
drag, startPoint x: 1146, startPoint y: 196, endPoint x: 1114, endPoint y: 195, distance: 32.0
click at [1114, 195] on div "New Account Filters M182820" at bounding box center [770, 190] width 1092 height 34
type input "yorkers"
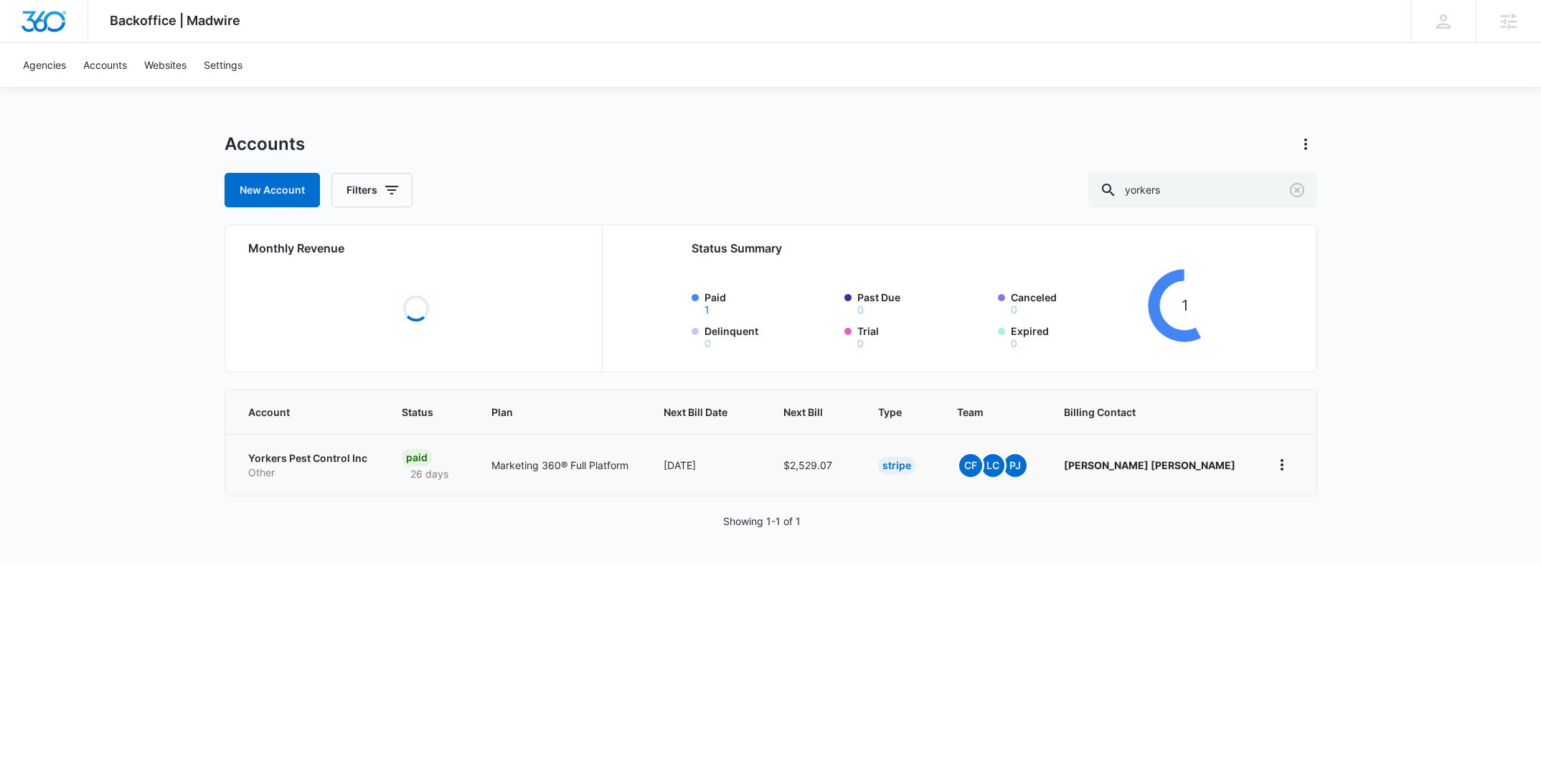
click at [324, 459] on p "Yorkers Pest Control Inc" at bounding box center [307, 458] width 120 height 14
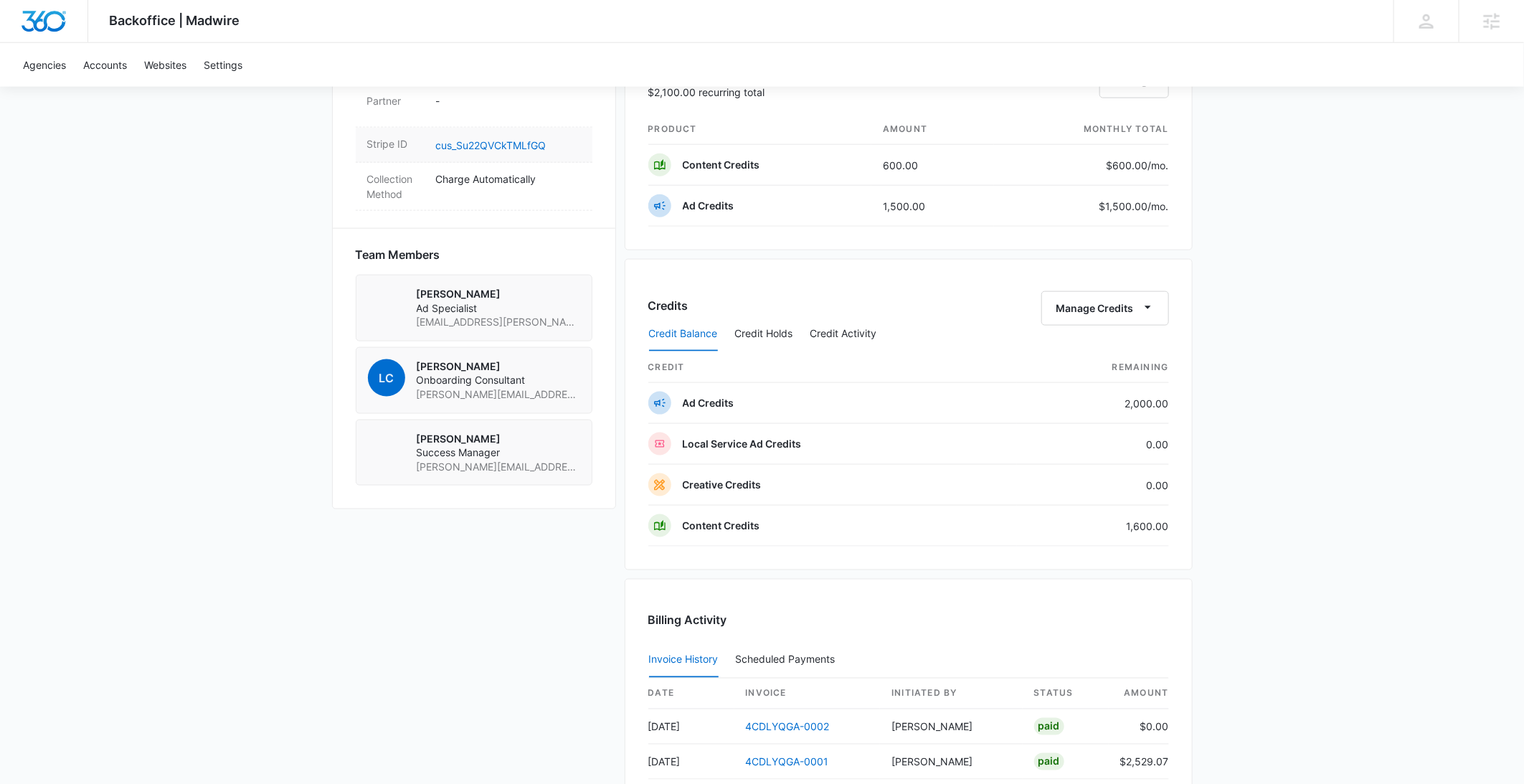
scroll to position [667, 0]
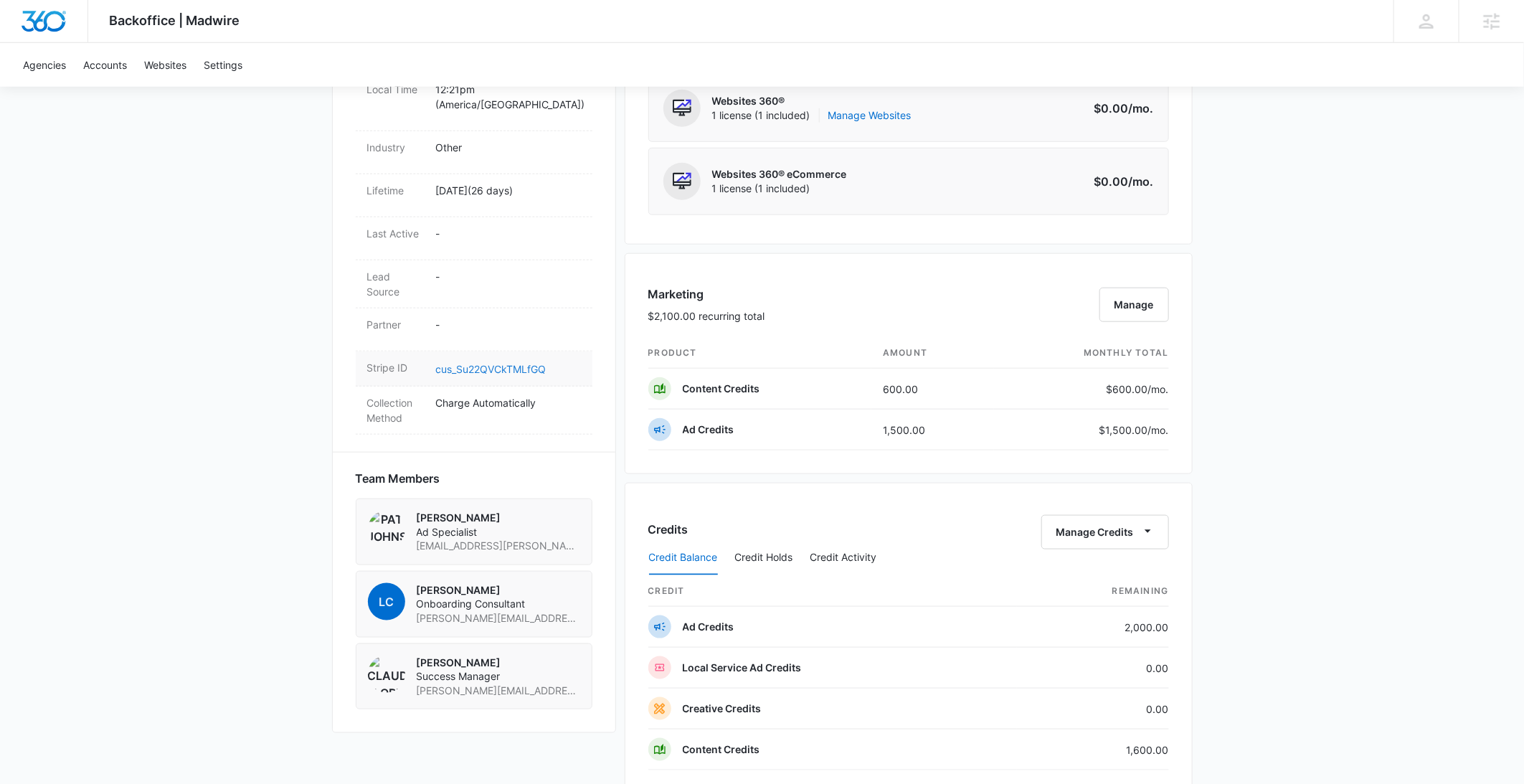
click at [522, 363] on link "cus_Su22QVCkTMLfGQ" at bounding box center [491, 369] width 110 height 13
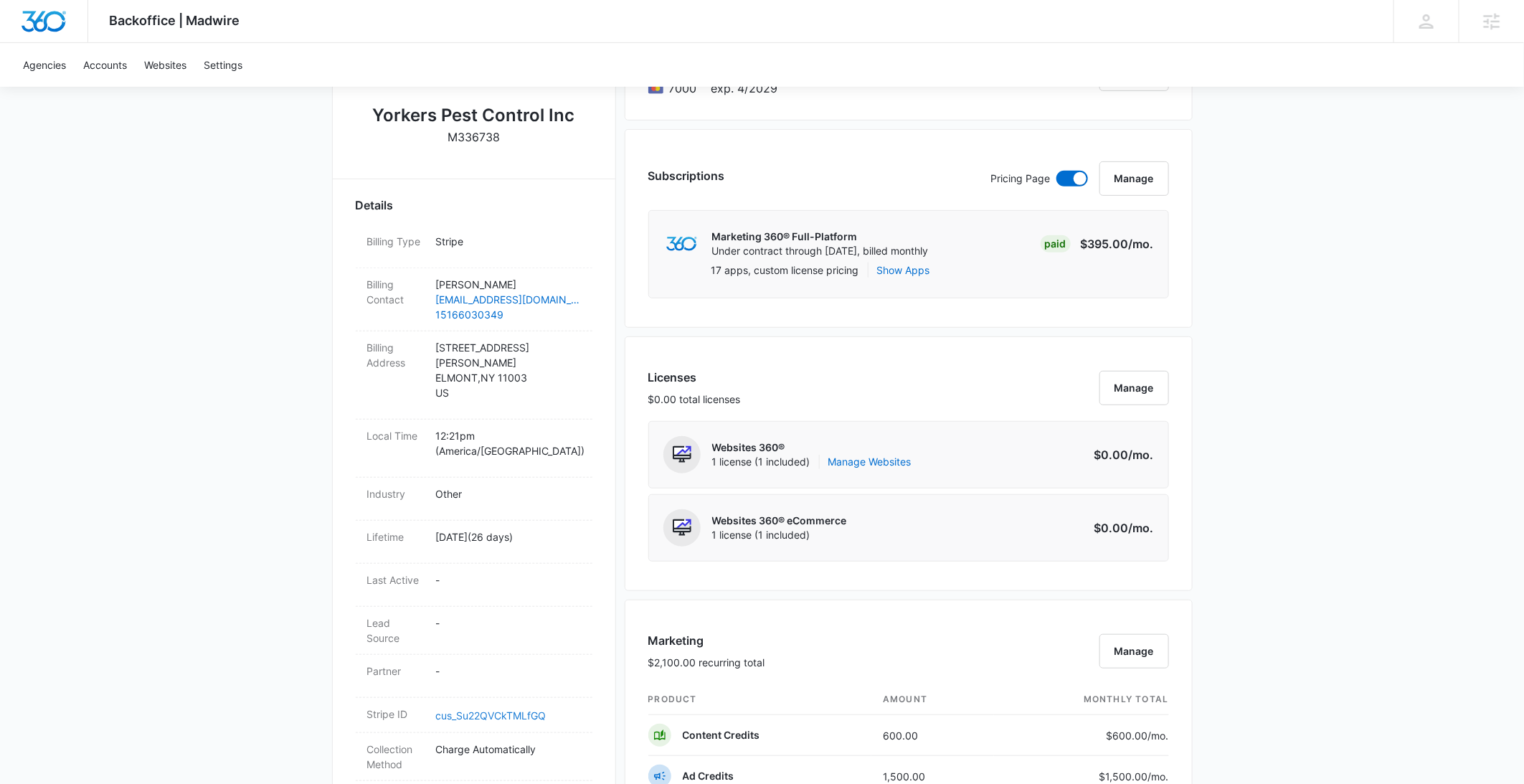
scroll to position [0, 0]
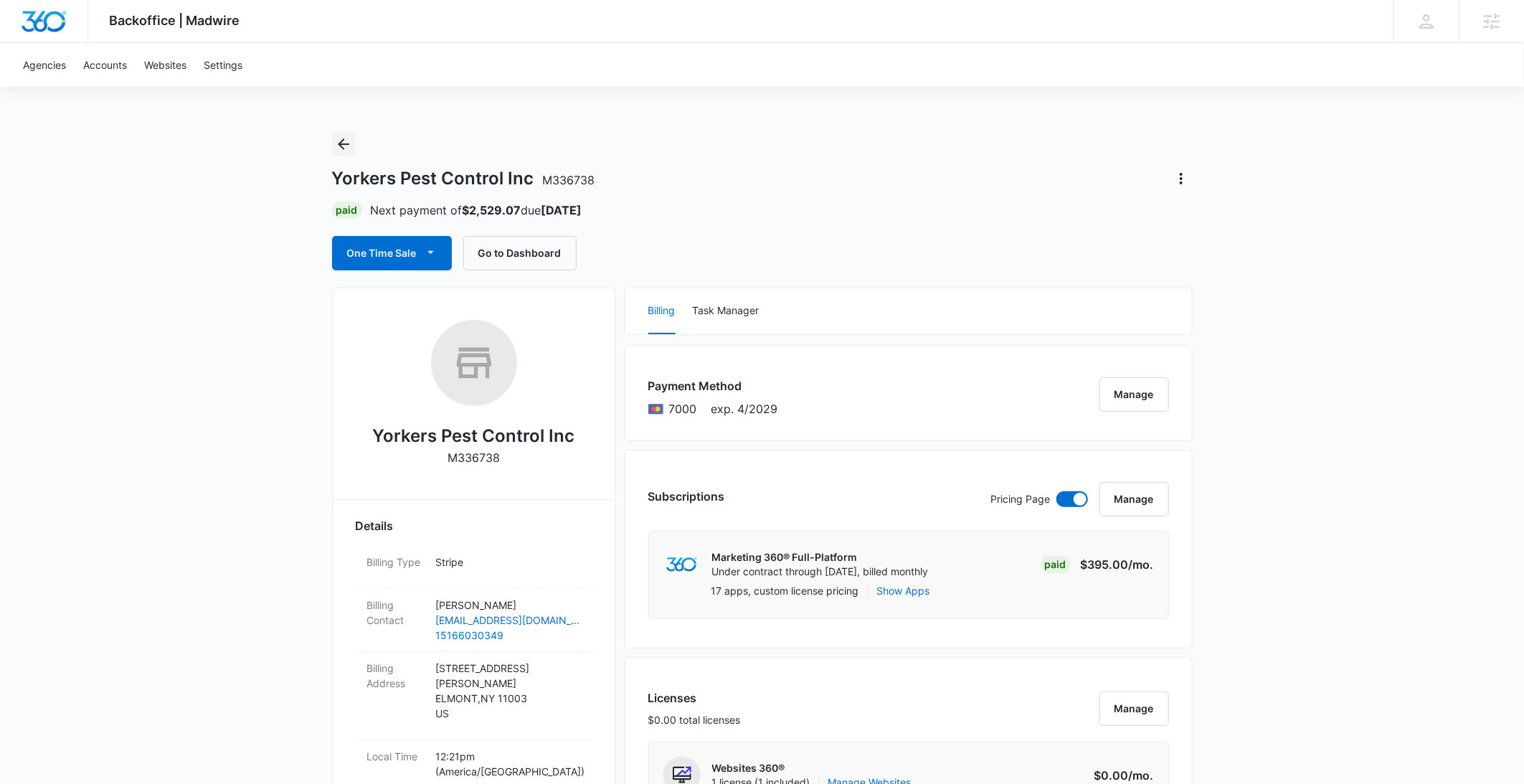
click at [348, 141] on icon "Back" at bounding box center [343, 144] width 17 height 17
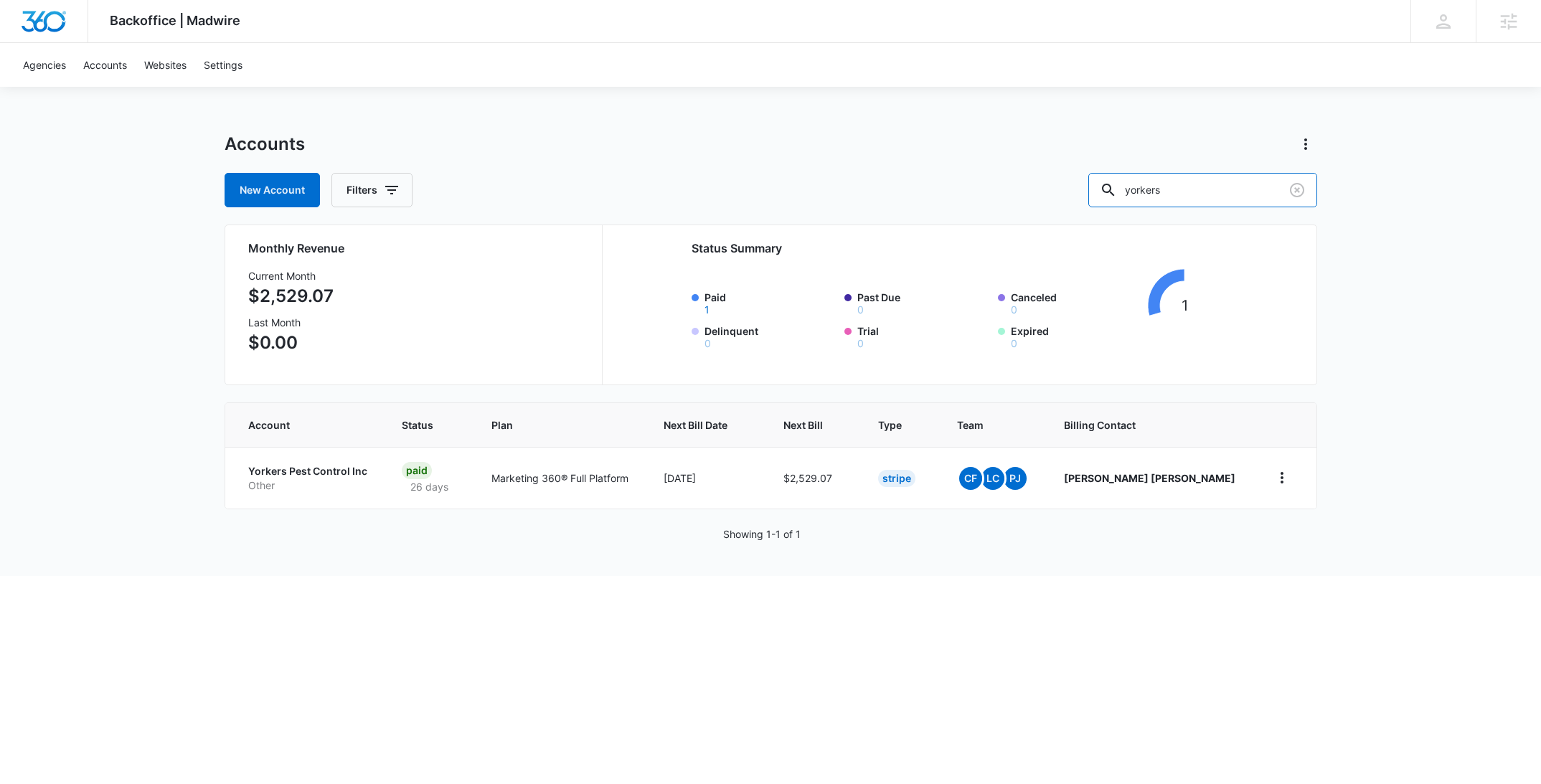
drag, startPoint x: 1236, startPoint y: 192, endPoint x: 1077, endPoint y: 192, distance: 159.0
click at [1077, 192] on div "New Account Filters yorkers" at bounding box center [770, 190] width 1092 height 34
paste input "M307621"
type input "M307621"
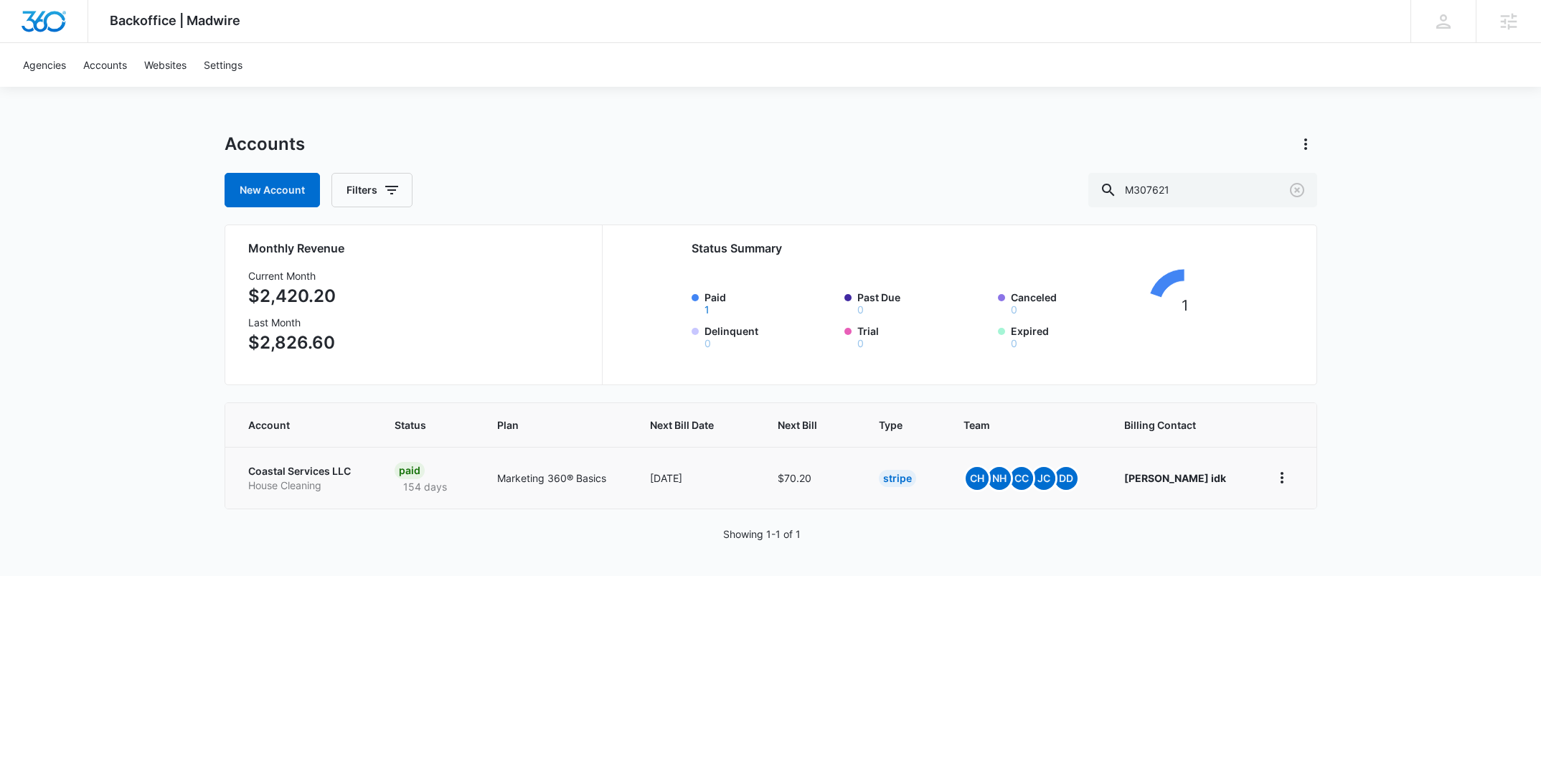
click at [315, 467] on p "Coastal Services LLC" at bounding box center [304, 471] width 113 height 14
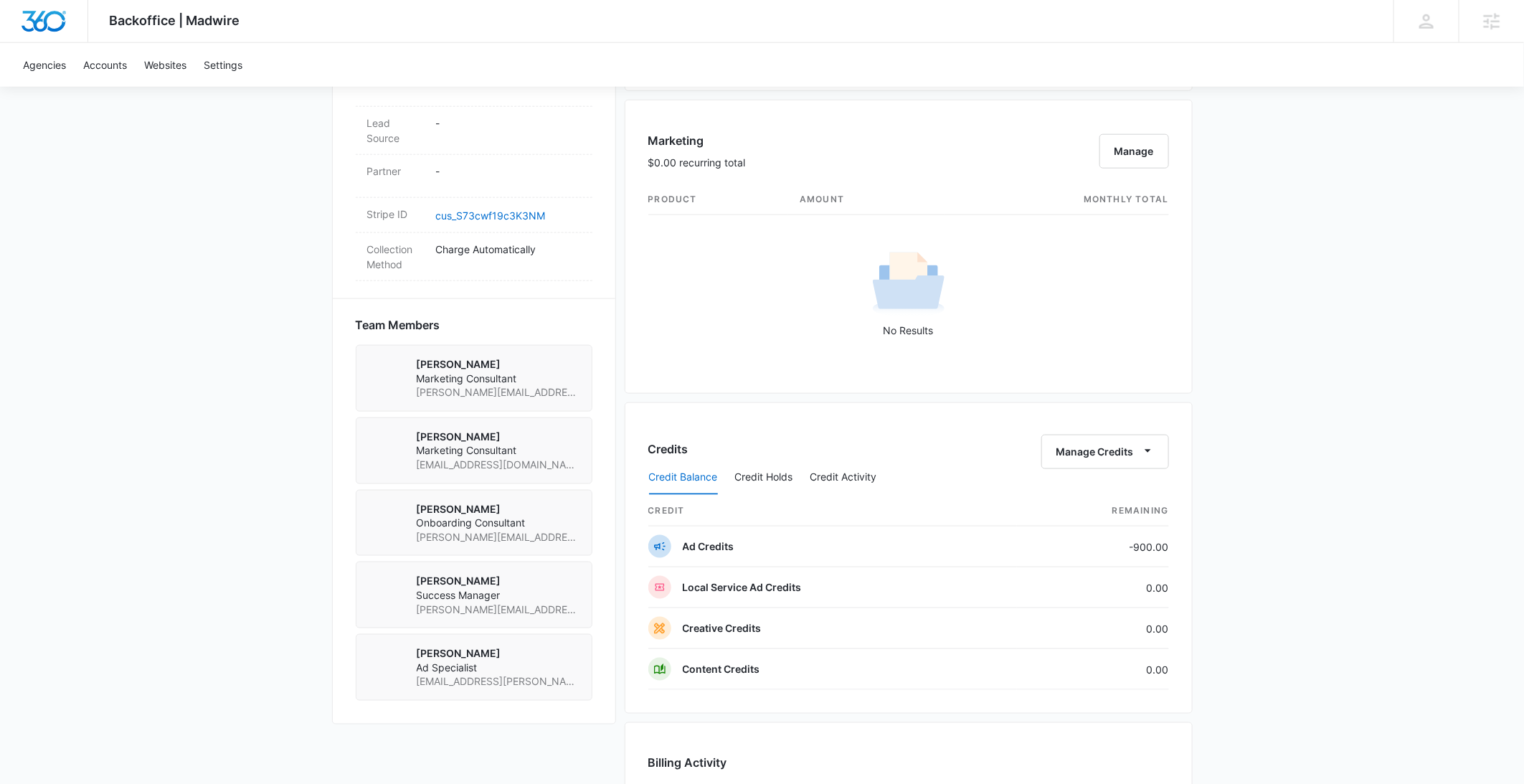
scroll to position [585, 0]
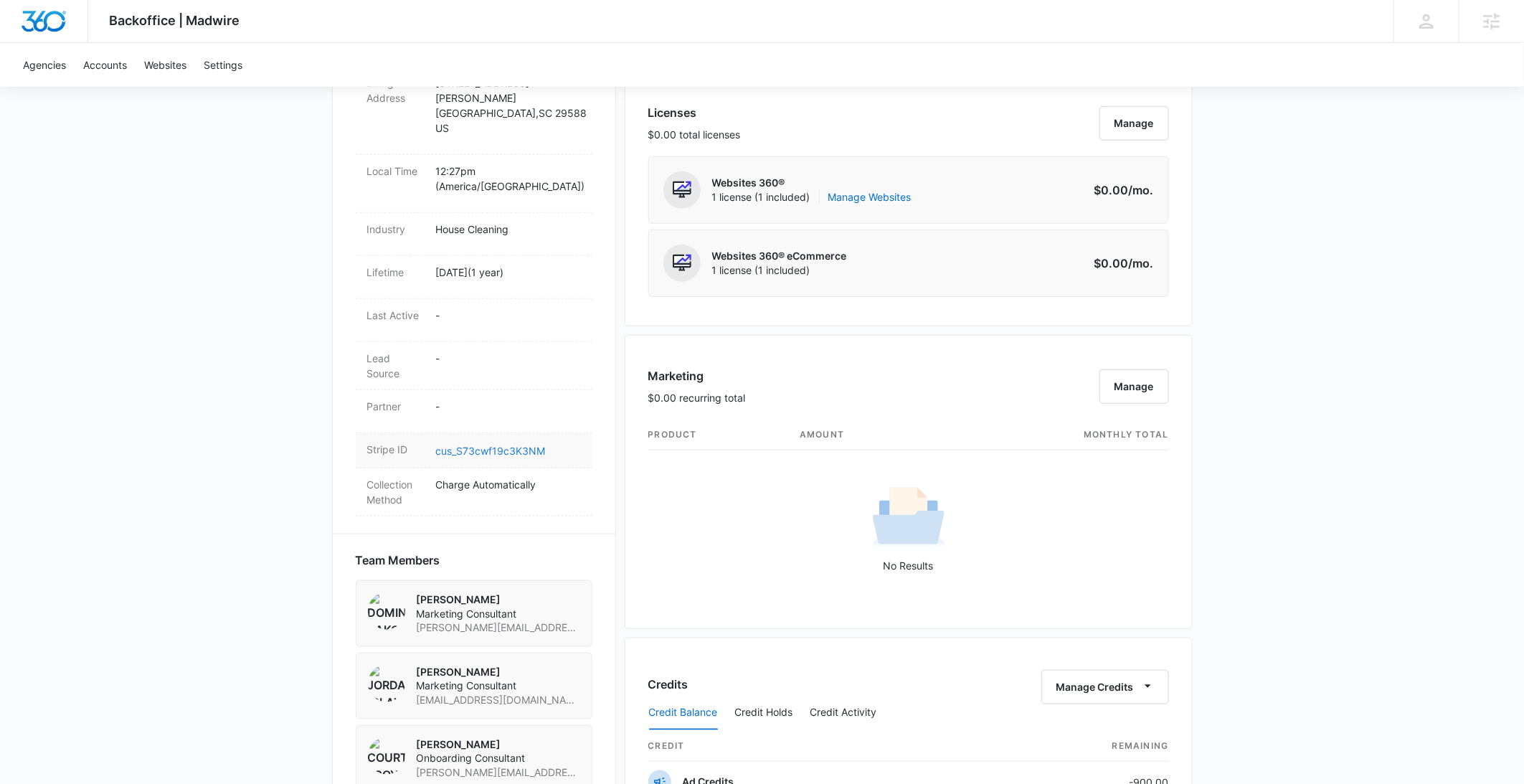
click at [497, 445] on link "cus_S73cwf19c3K3NM" at bounding box center [491, 451] width 109 height 13
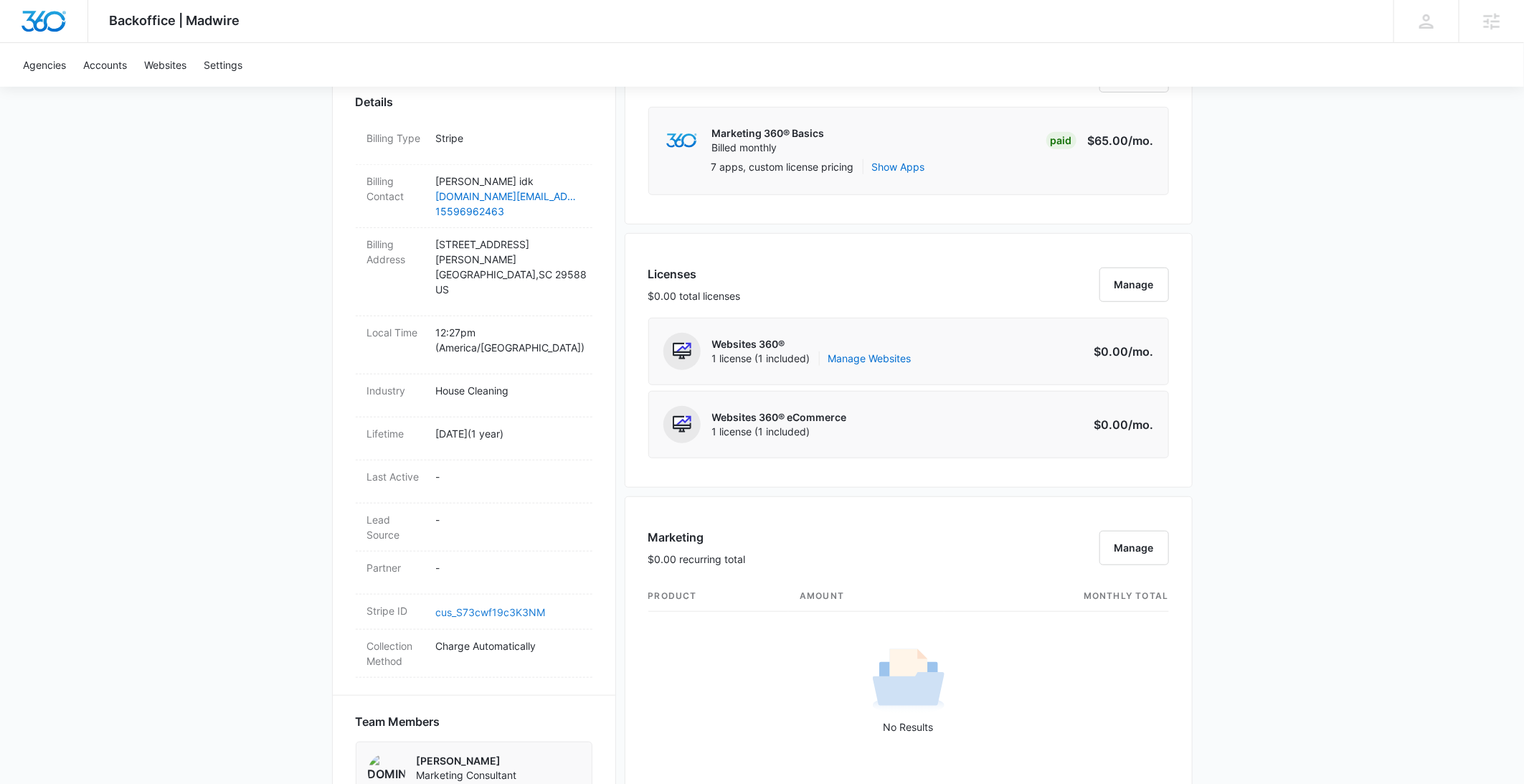
scroll to position [0, 0]
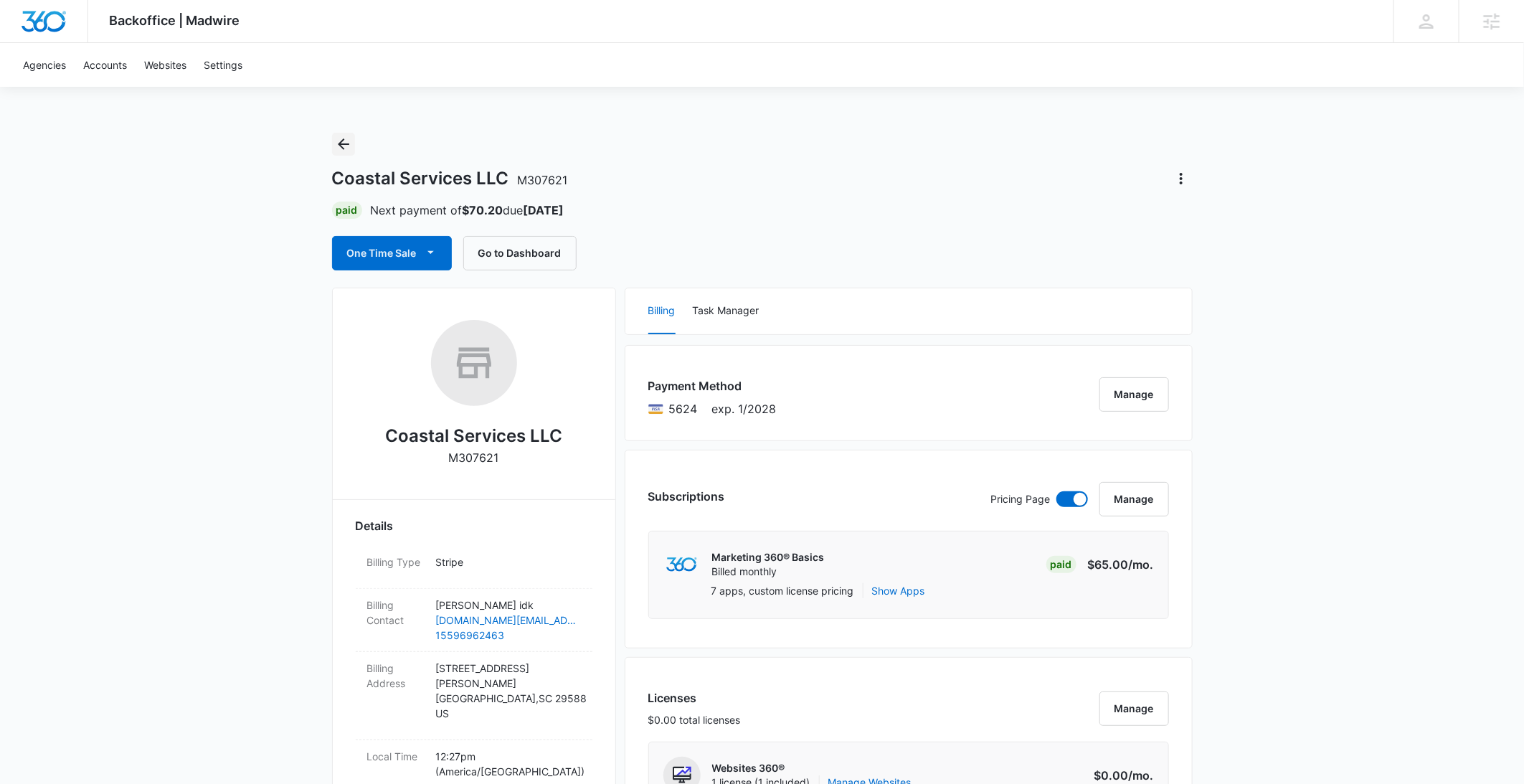
click at [348, 152] on icon "Back" at bounding box center [343, 144] width 17 height 17
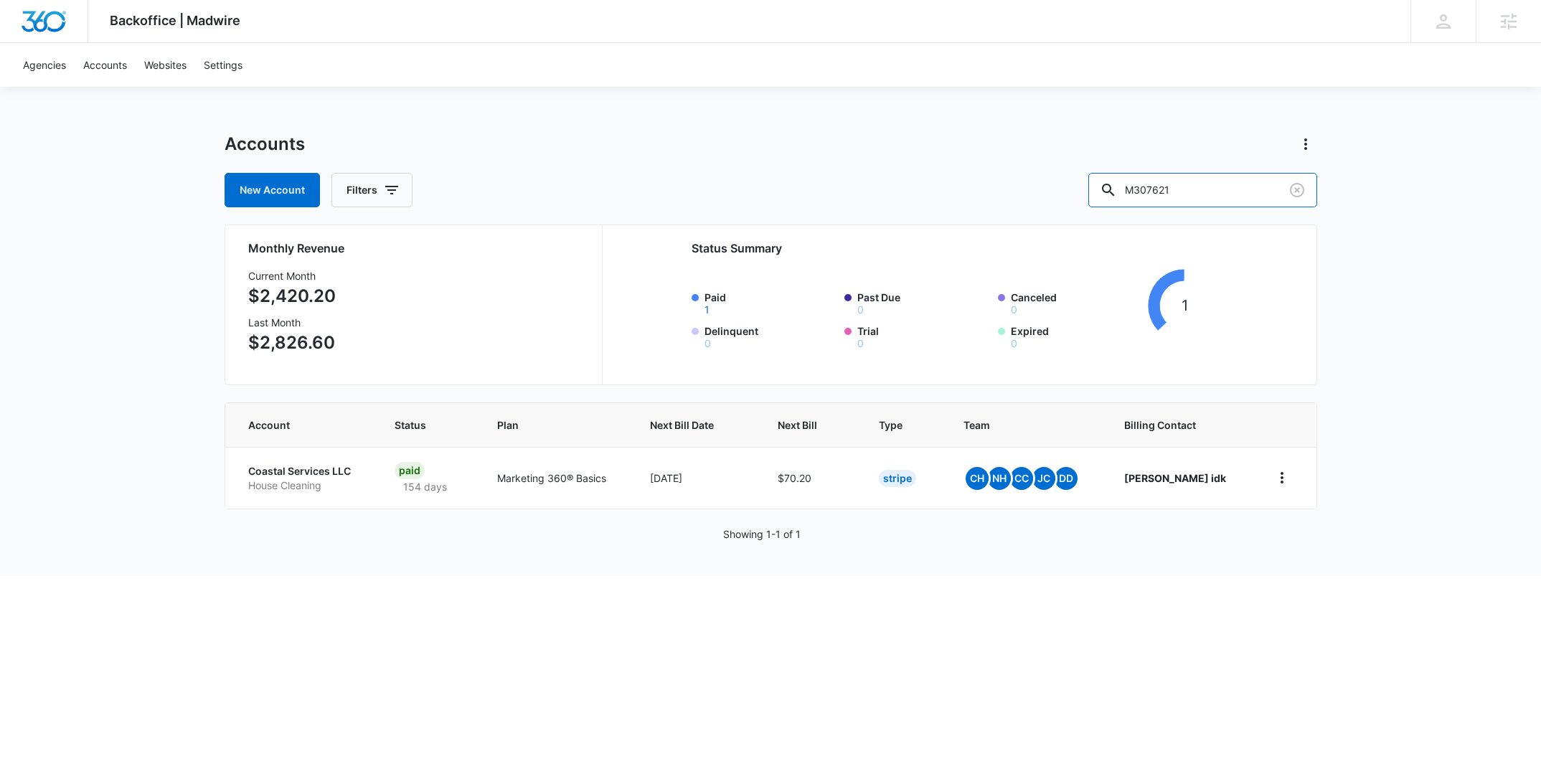
drag, startPoint x: 1237, startPoint y: 196, endPoint x: 1080, endPoint y: 187, distance: 157.3
click at [1095, 193] on div "New Account Filters M307621" at bounding box center [770, 190] width 1092 height 34
type input "tOP RHO"
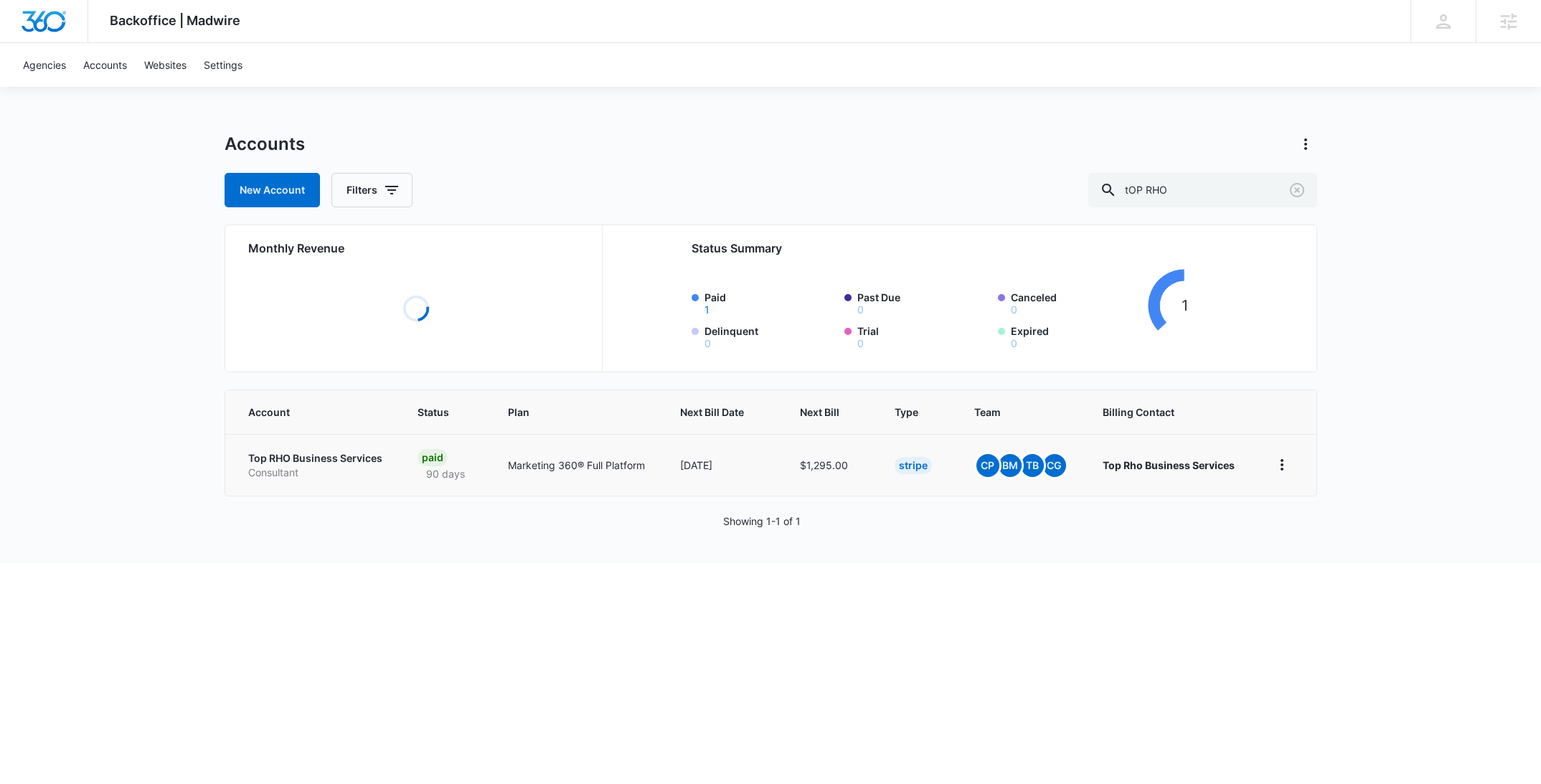
click at [300, 465] on p "Consultant" at bounding box center [315, 472] width 134 height 14
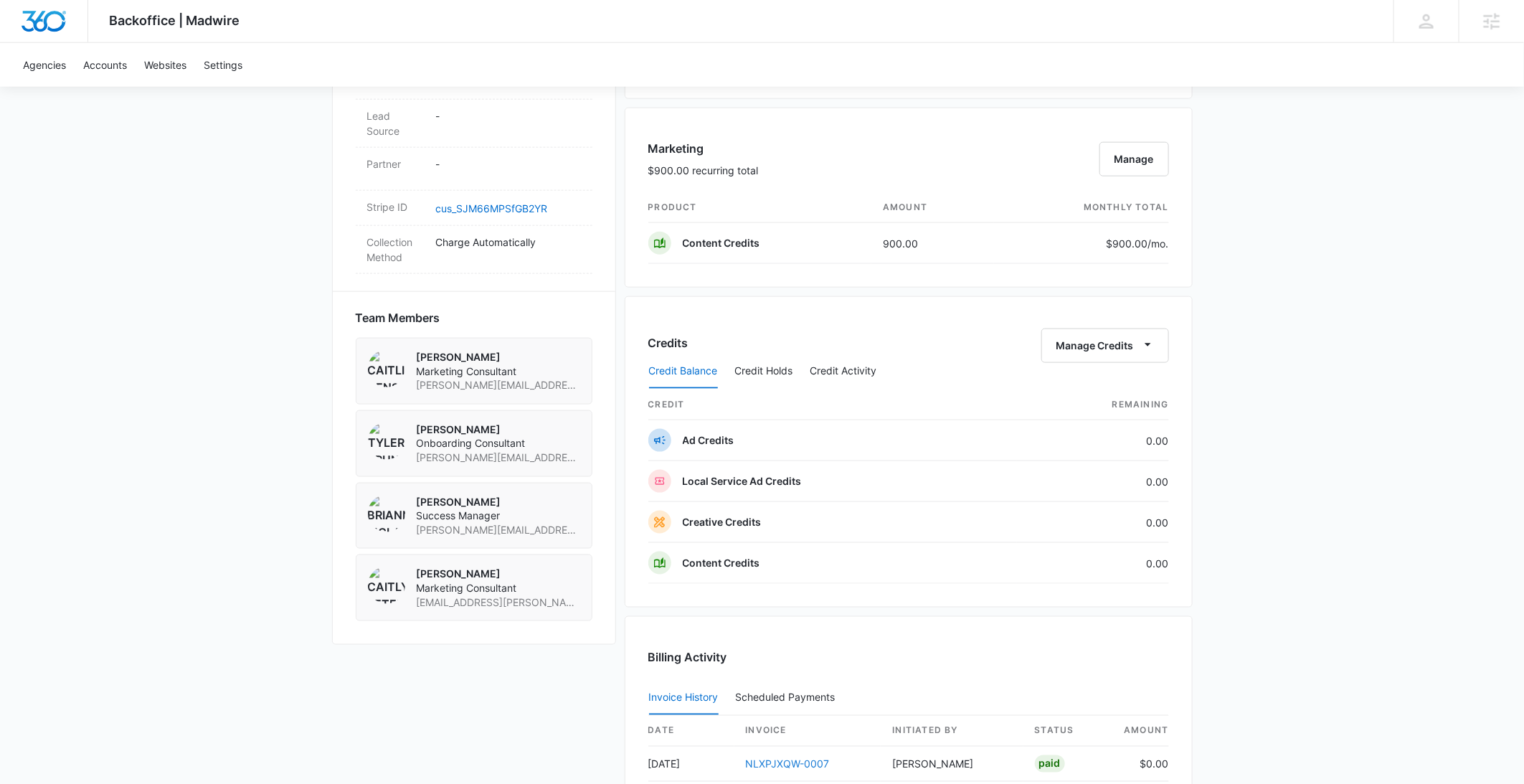
scroll to position [811, 0]
click at [517, 203] on link "cus_SJM66MPSfGB2YR" at bounding box center [492, 209] width 112 height 13
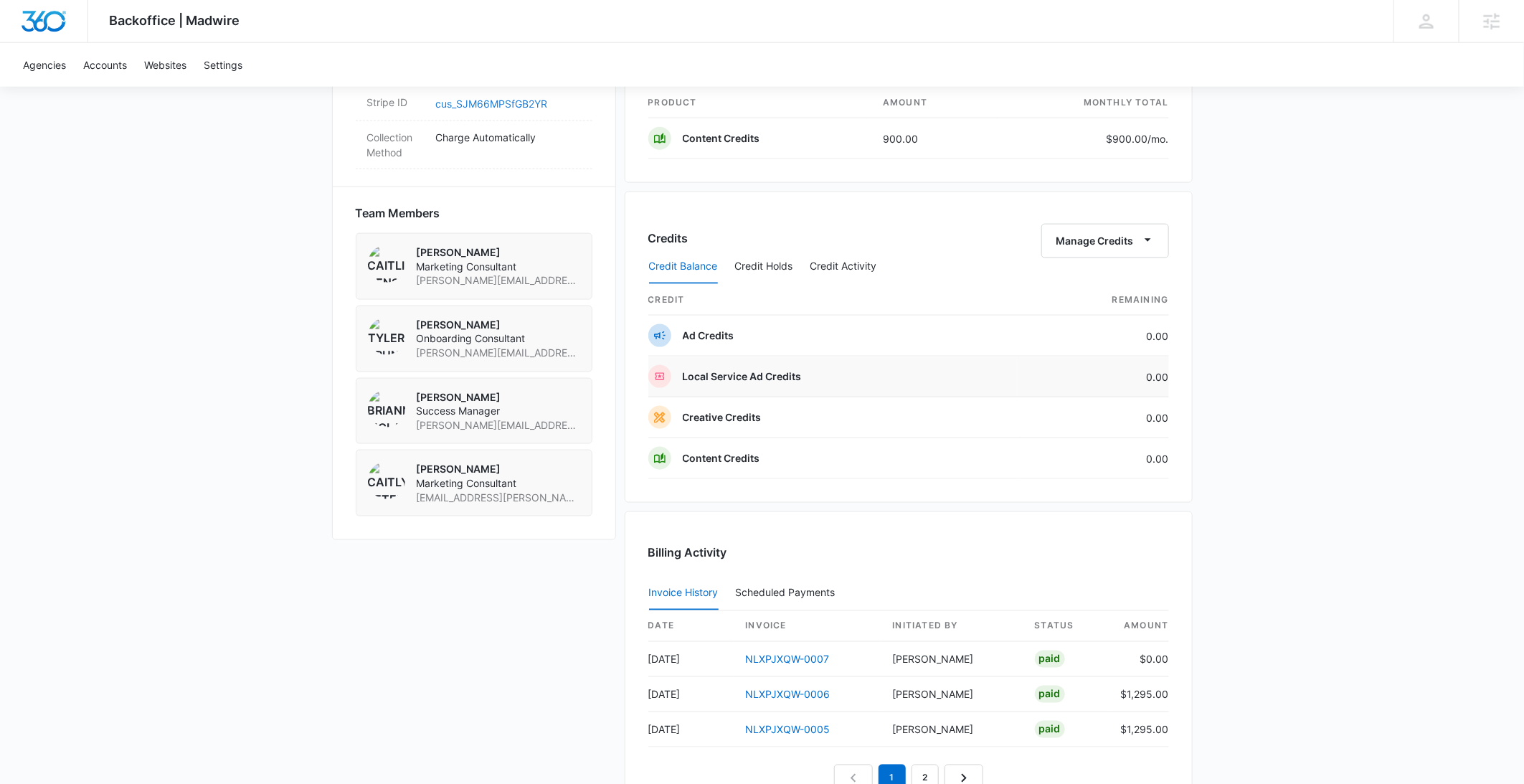
scroll to position [928, 0]
